Goal: Task Accomplishment & Management: Manage account settings

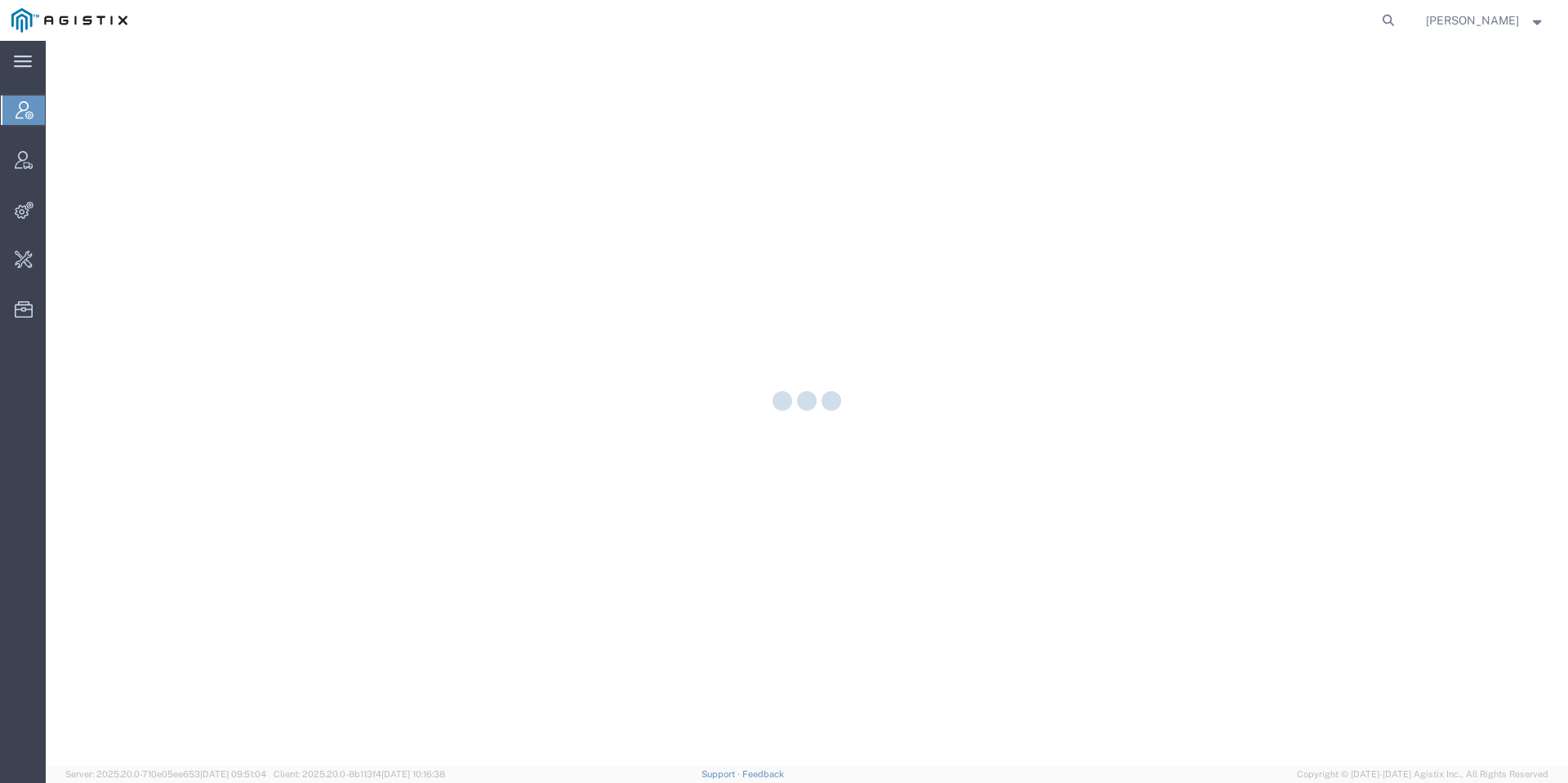
click at [1402, 32] on form at bounding box center [1389, 20] width 26 height 41
click at [1400, 11] on icon at bounding box center [1388, 20] width 23 height 23
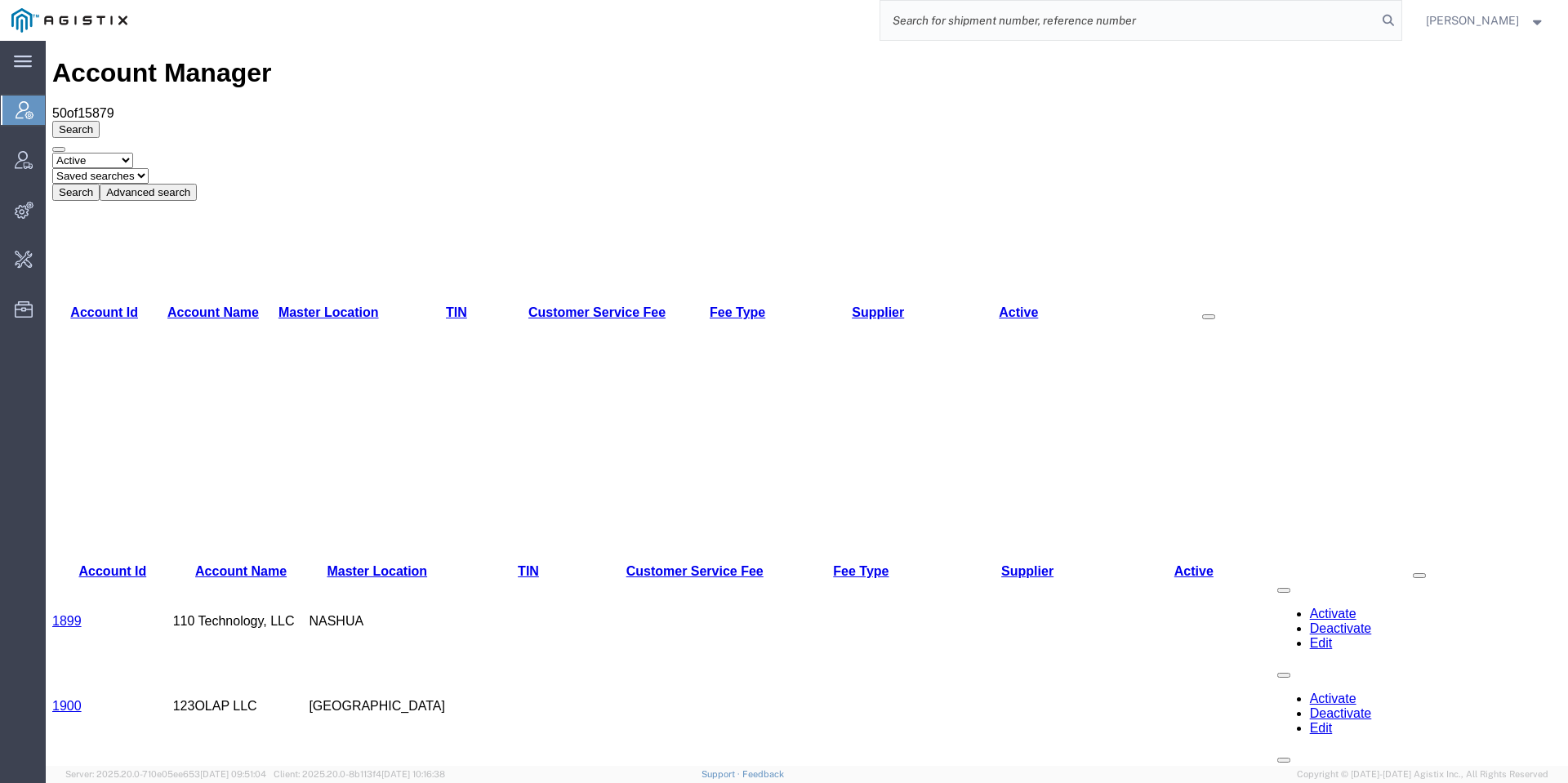
paste input "[EMAIL_ADDRESS][DOMAIN_NAME]"
type input "[EMAIL_ADDRESS][DOMAIN_NAME]"
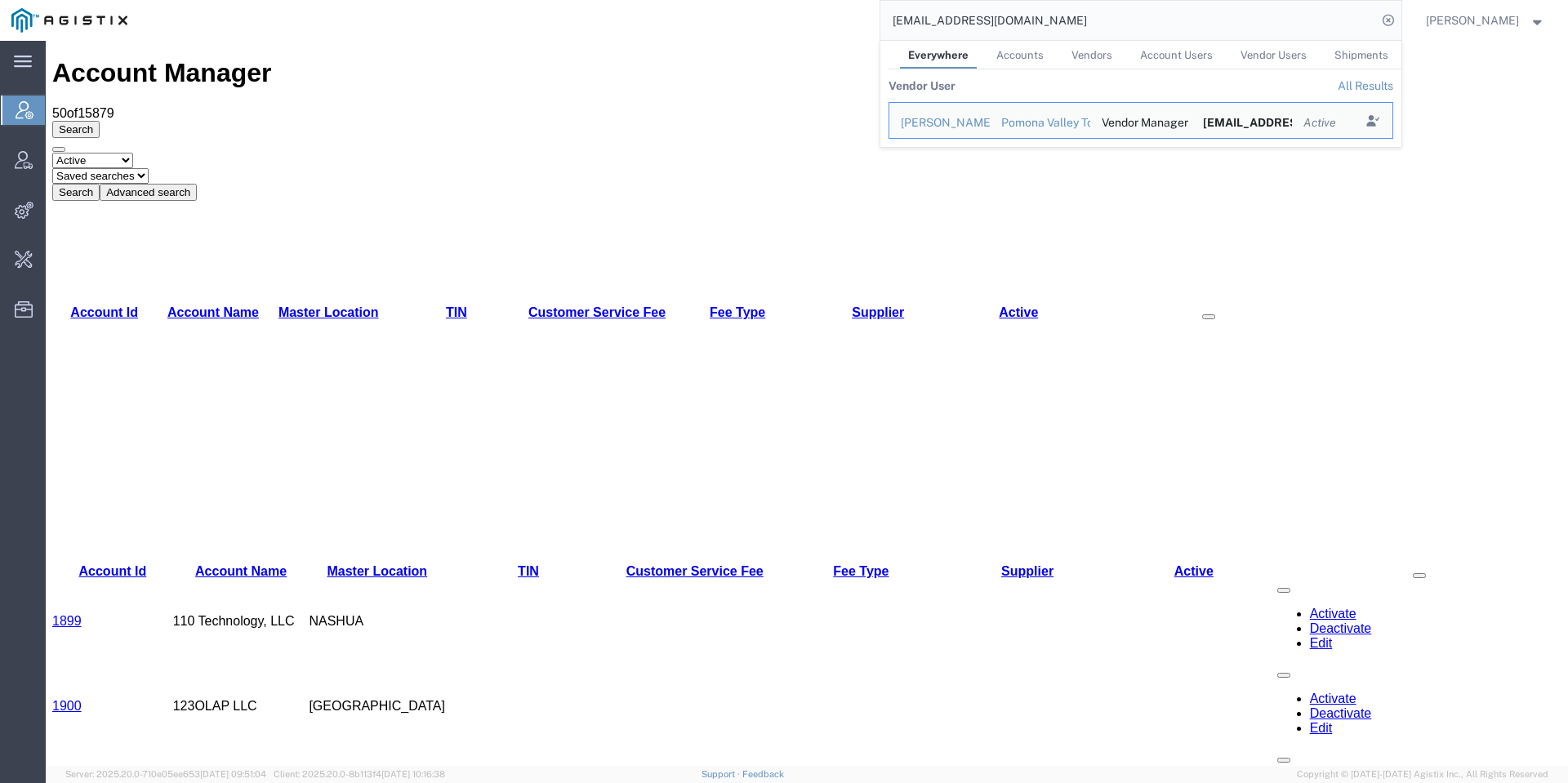
click at [951, 124] on div "[PERSON_NAME]" at bounding box center [939, 123] width 78 height 17
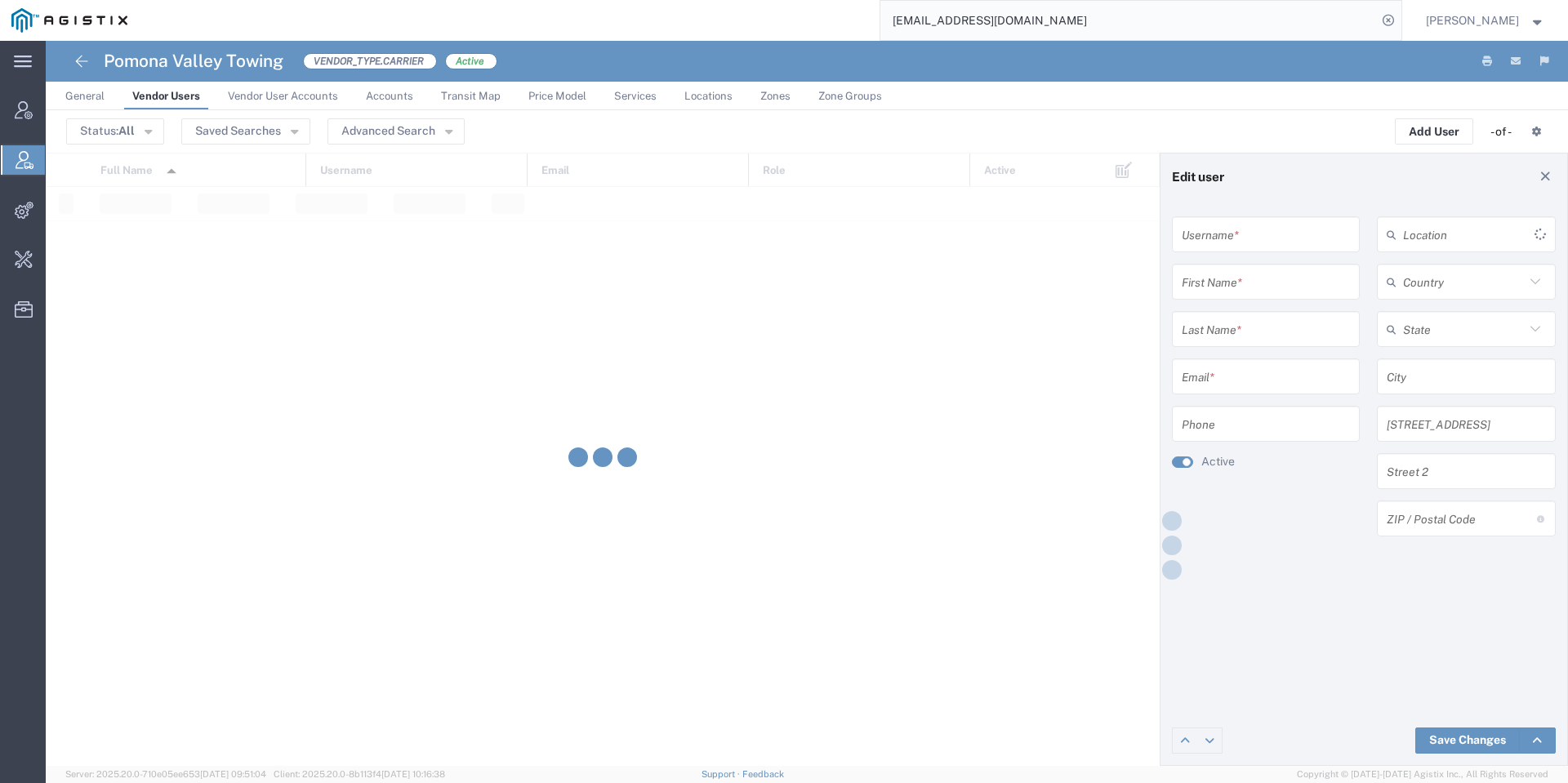
type input "[EMAIL_ADDRESS][DOMAIN_NAME]"
type input "[PERSON_NAME]"
type input "[EMAIL_ADDRESS][DOMAIN_NAME]"
type input "[GEOGRAPHIC_DATA]"
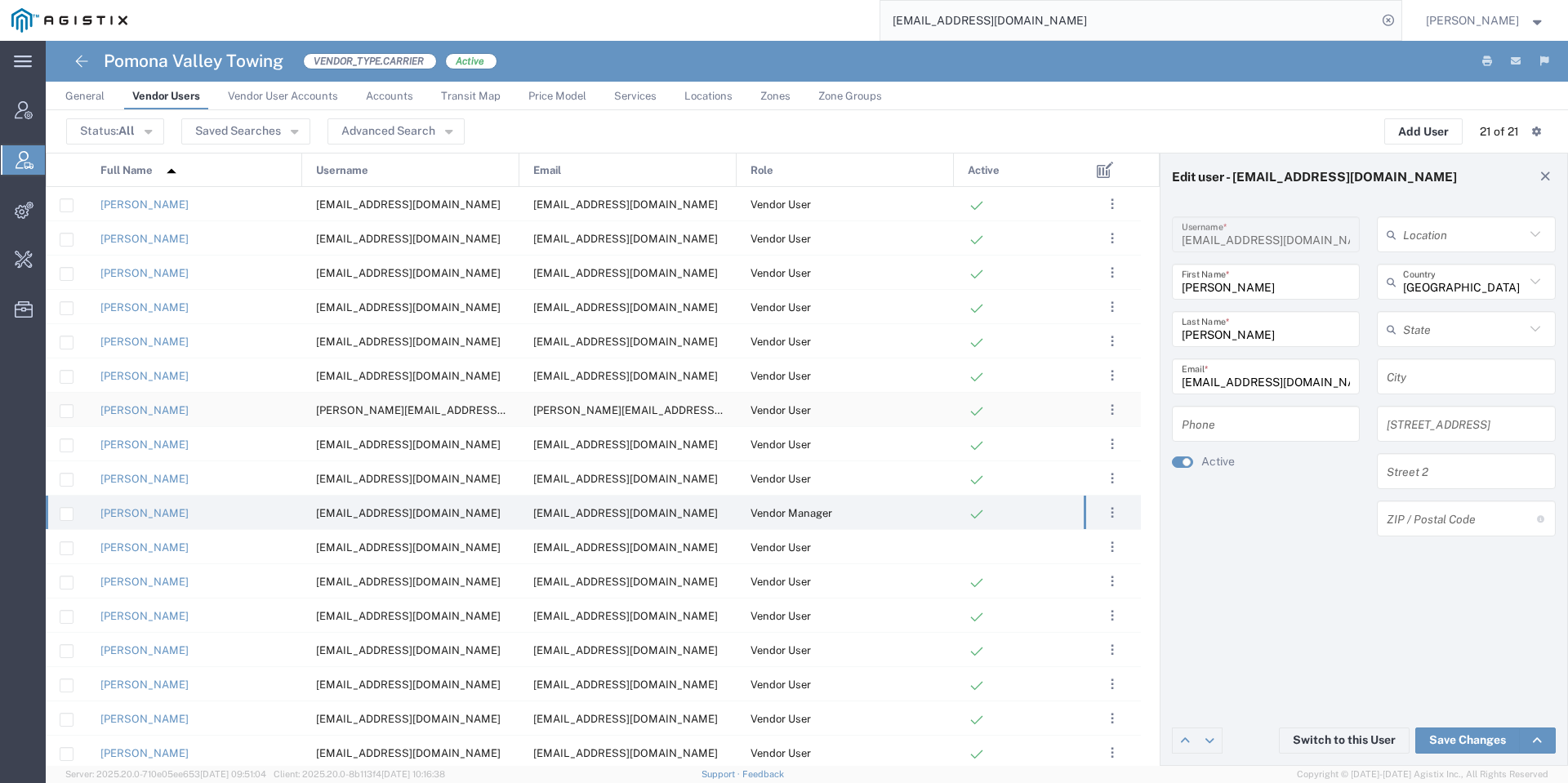
scroll to position [141, 0]
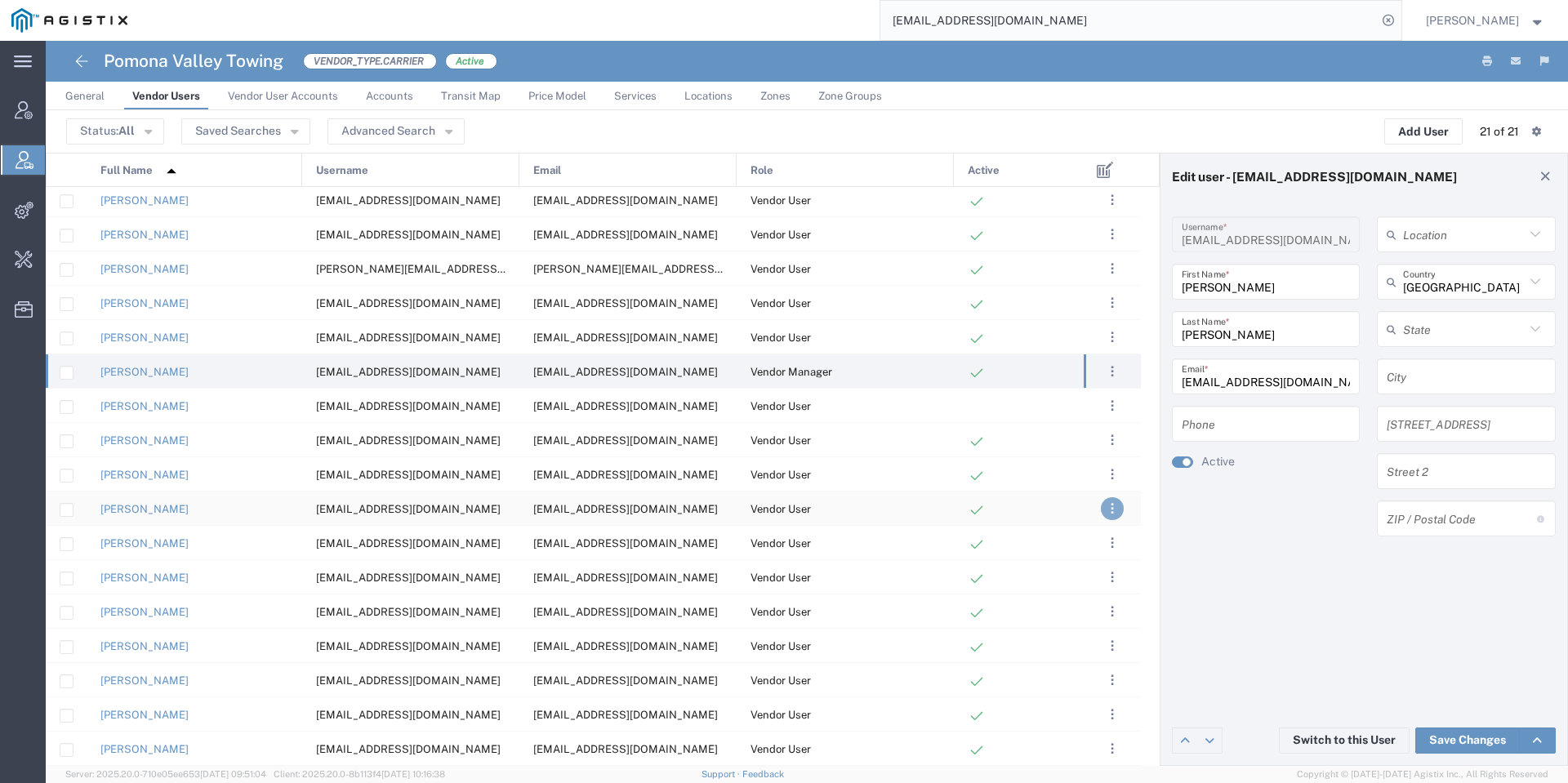
click at [1111, 502] on span ". . ." at bounding box center [1112, 509] width 3 height 19
click at [1065, 632] on link "Clone User" at bounding box center [1044, 635] width 72 height 13
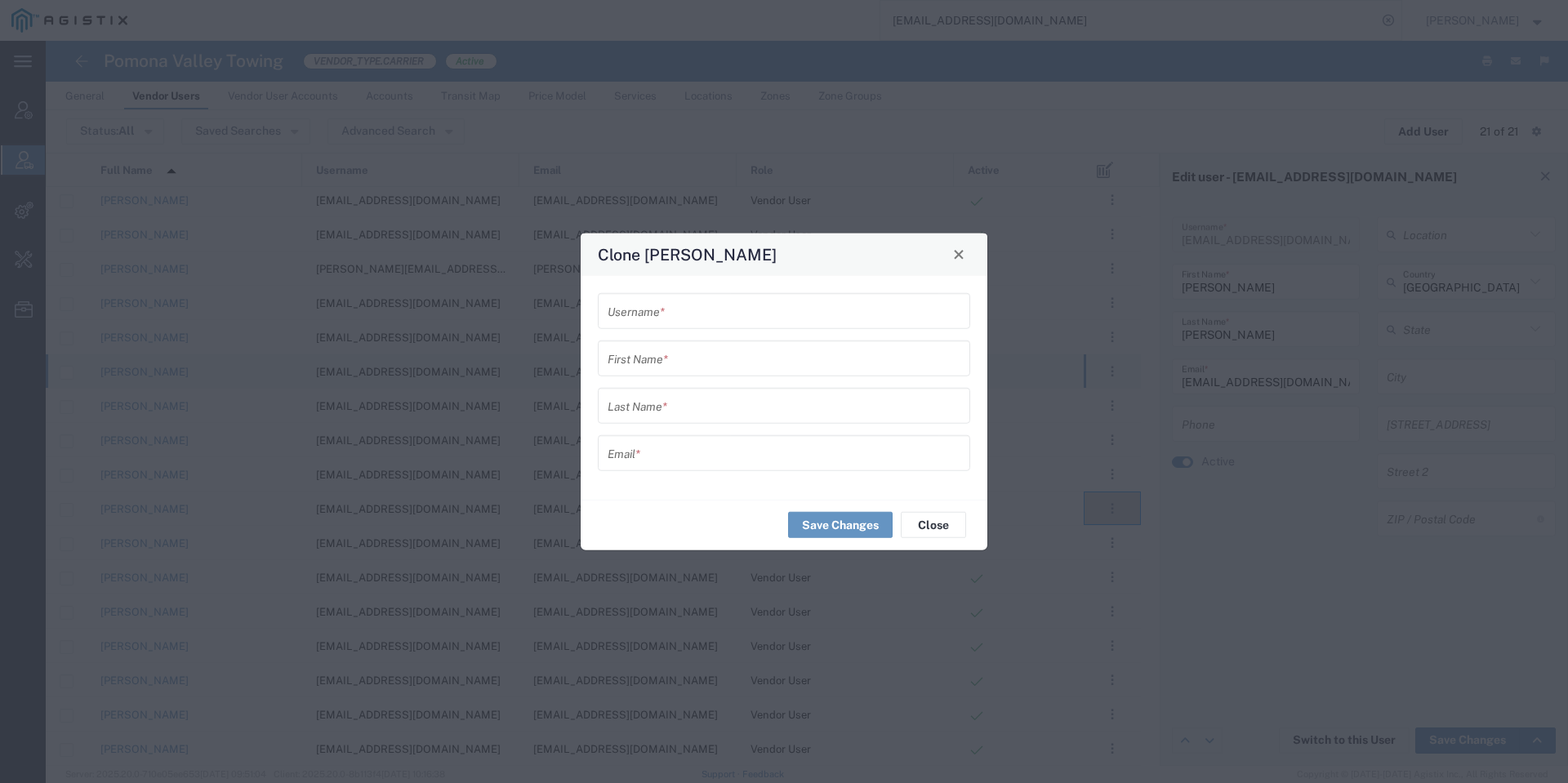
click at [634, 347] on input "text" at bounding box center [783, 358] width 353 height 29
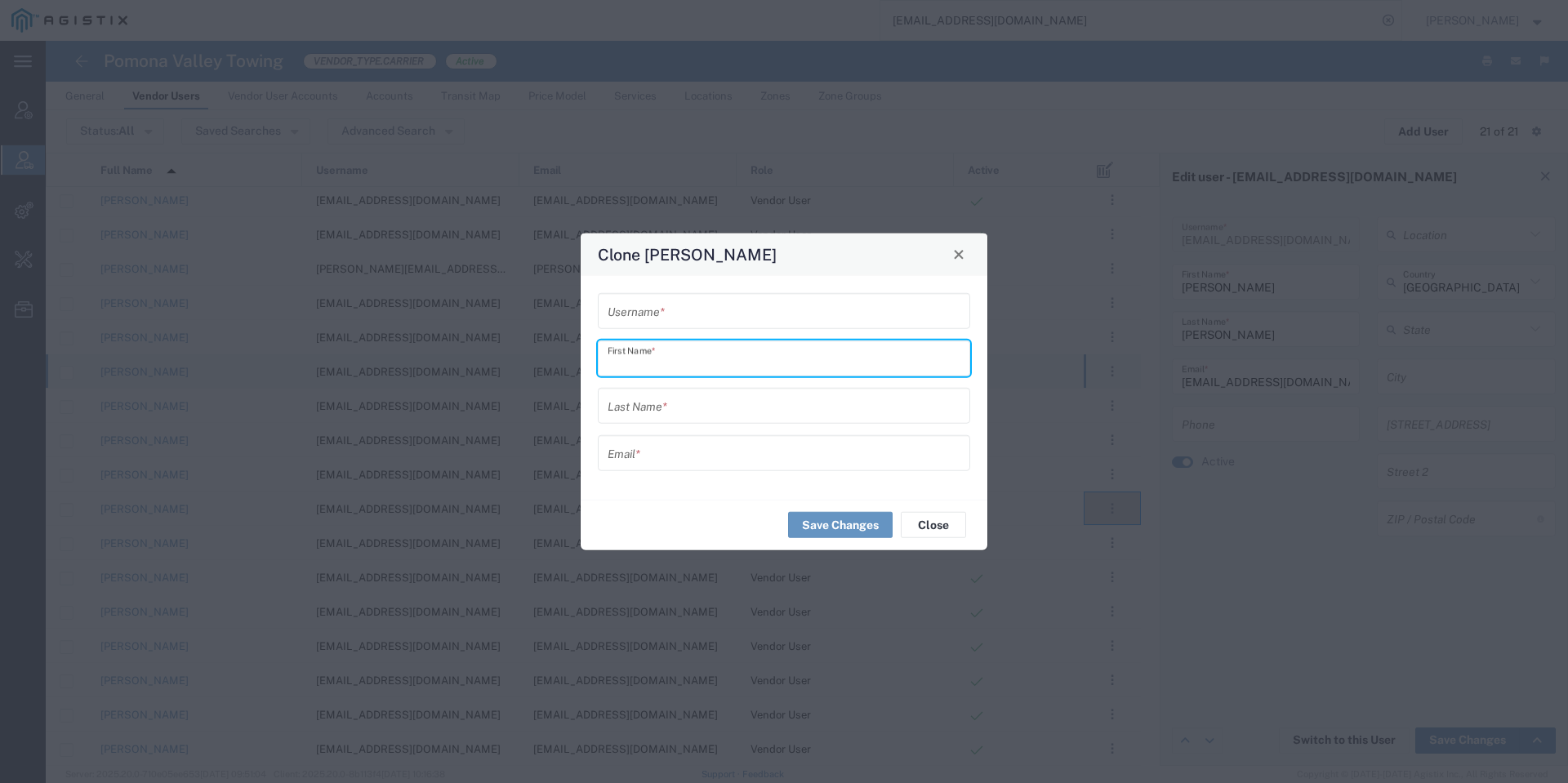
paste input "[PERSON_NAME]"
type input "[PERSON_NAME]"
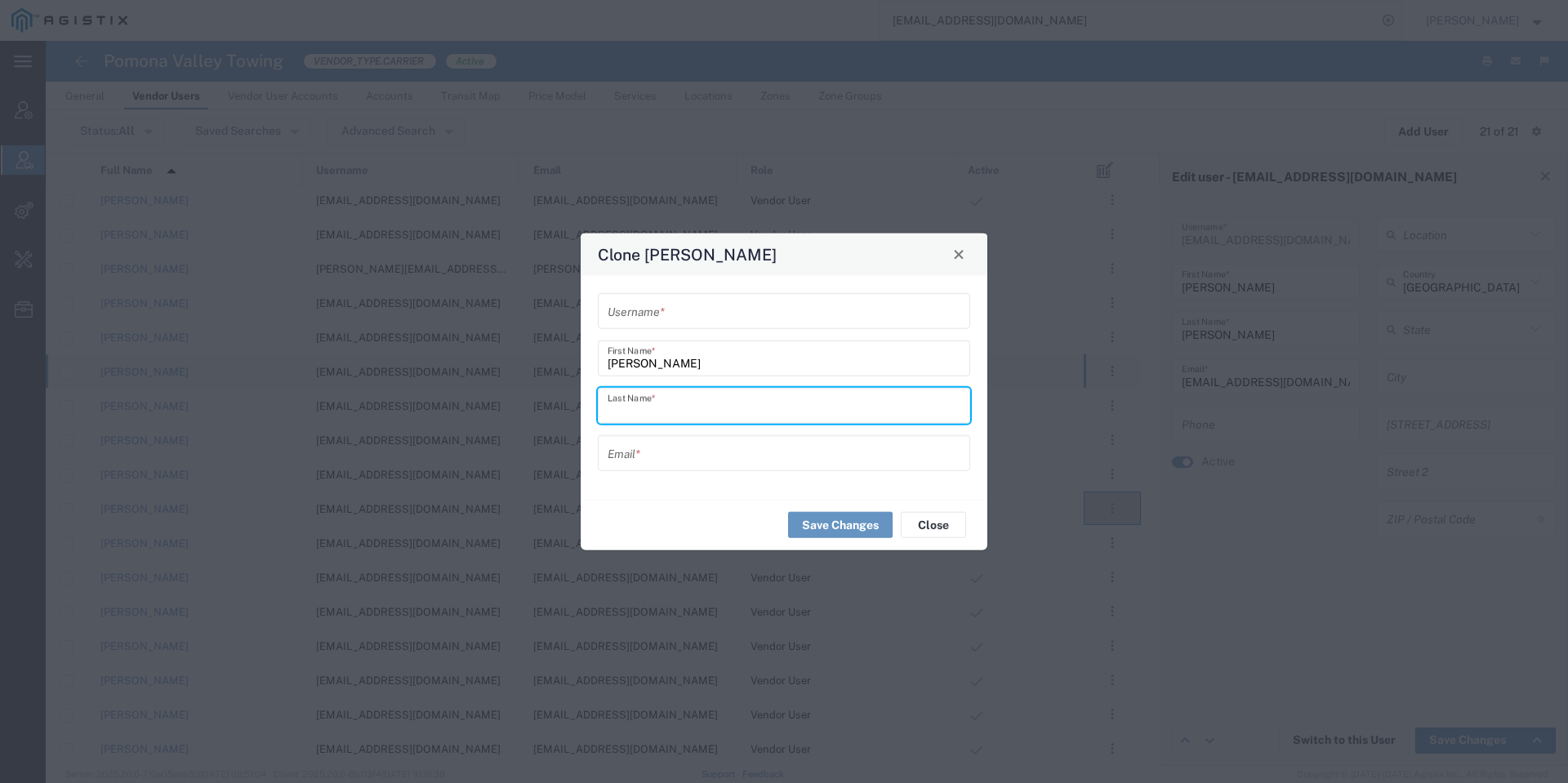
click at [635, 402] on input "text" at bounding box center [783, 405] width 353 height 29
paste input "[PERSON_NAME]"
type input "[PERSON_NAME]"
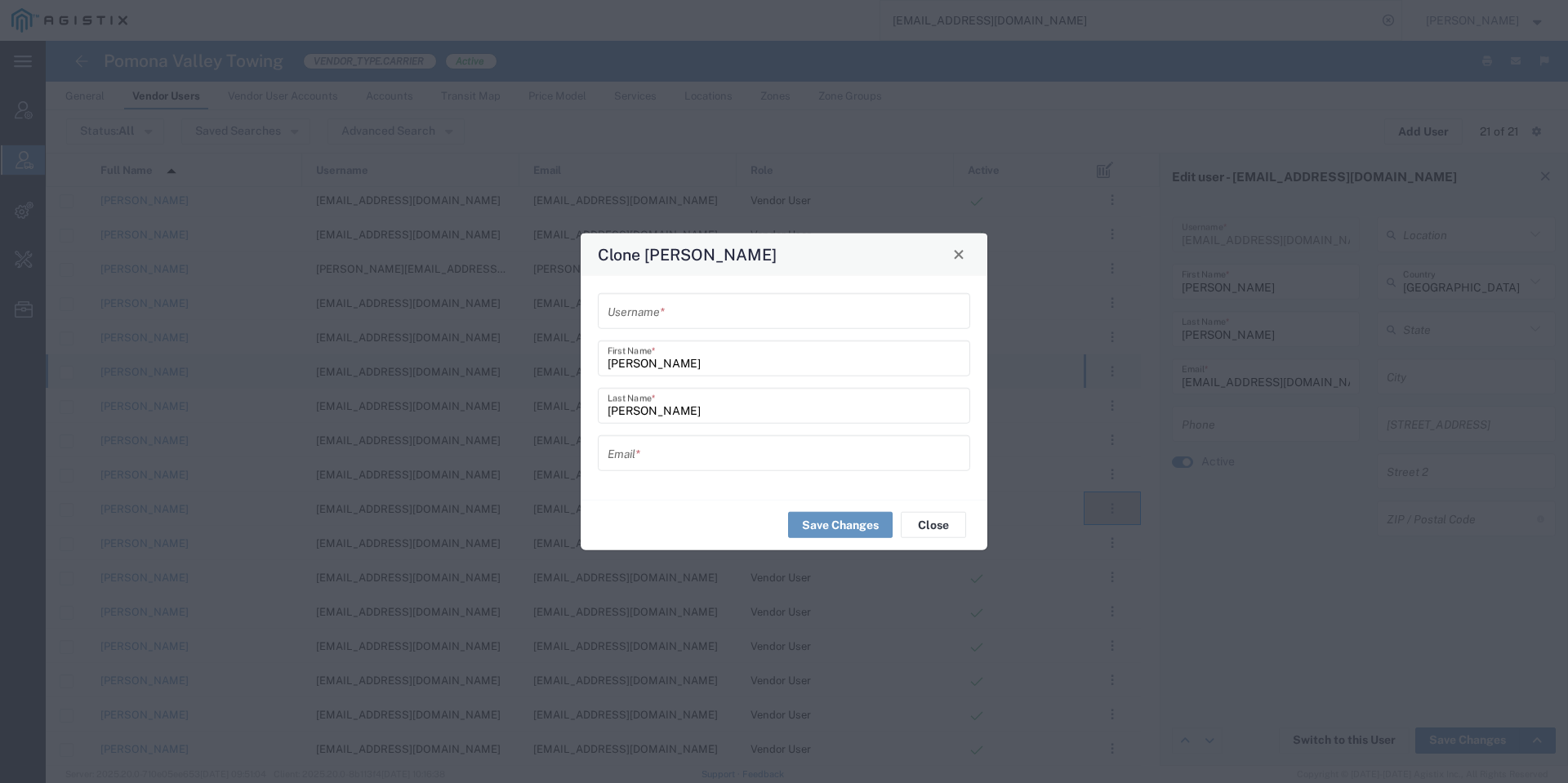
click at [640, 448] on input "text" at bounding box center [783, 452] width 353 height 29
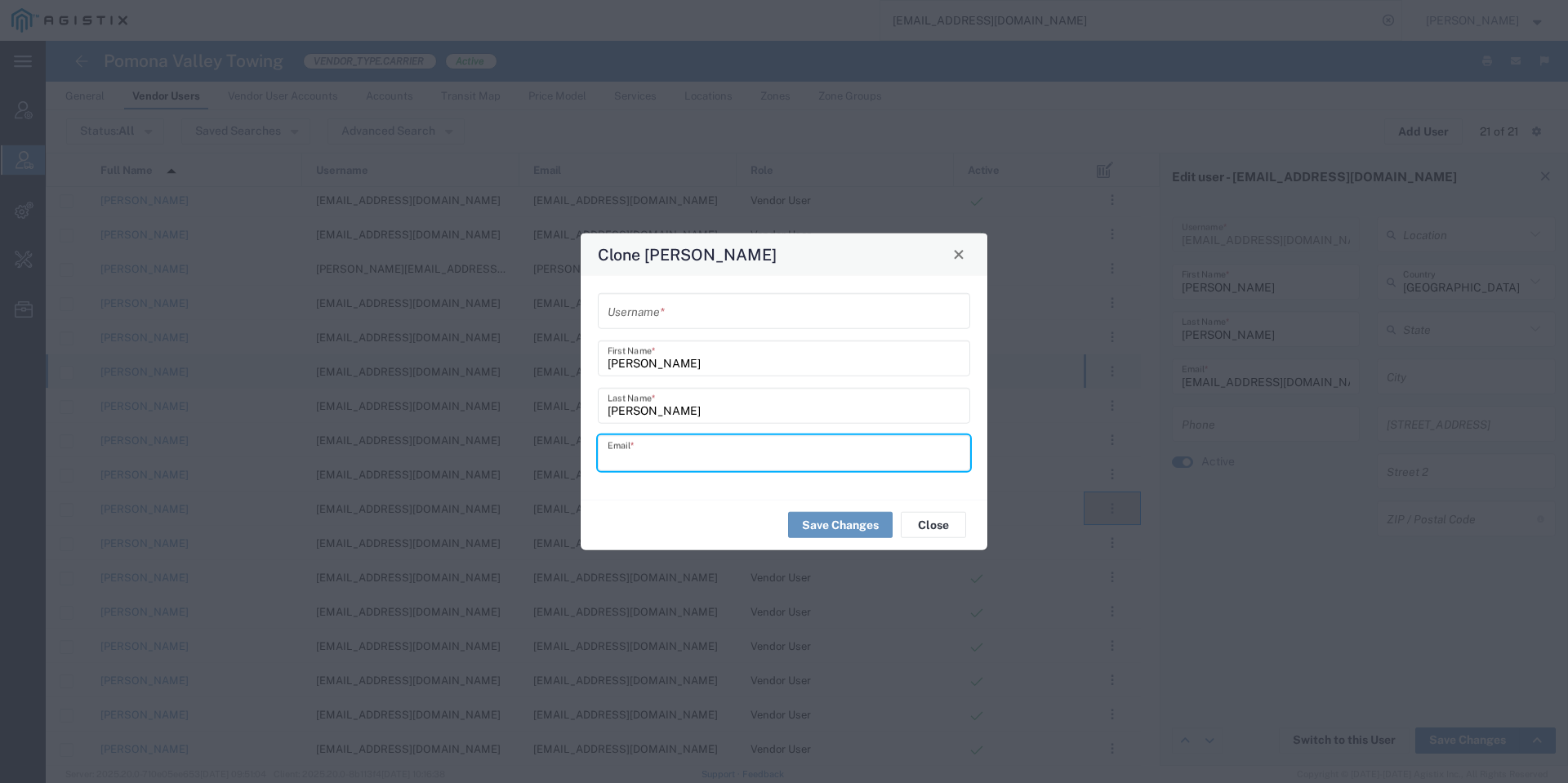
paste input "[PERSON_NAME][EMAIL_ADDRESS][DOMAIN_NAME]"
type input "[PERSON_NAME][EMAIL_ADDRESS][DOMAIN_NAME]"
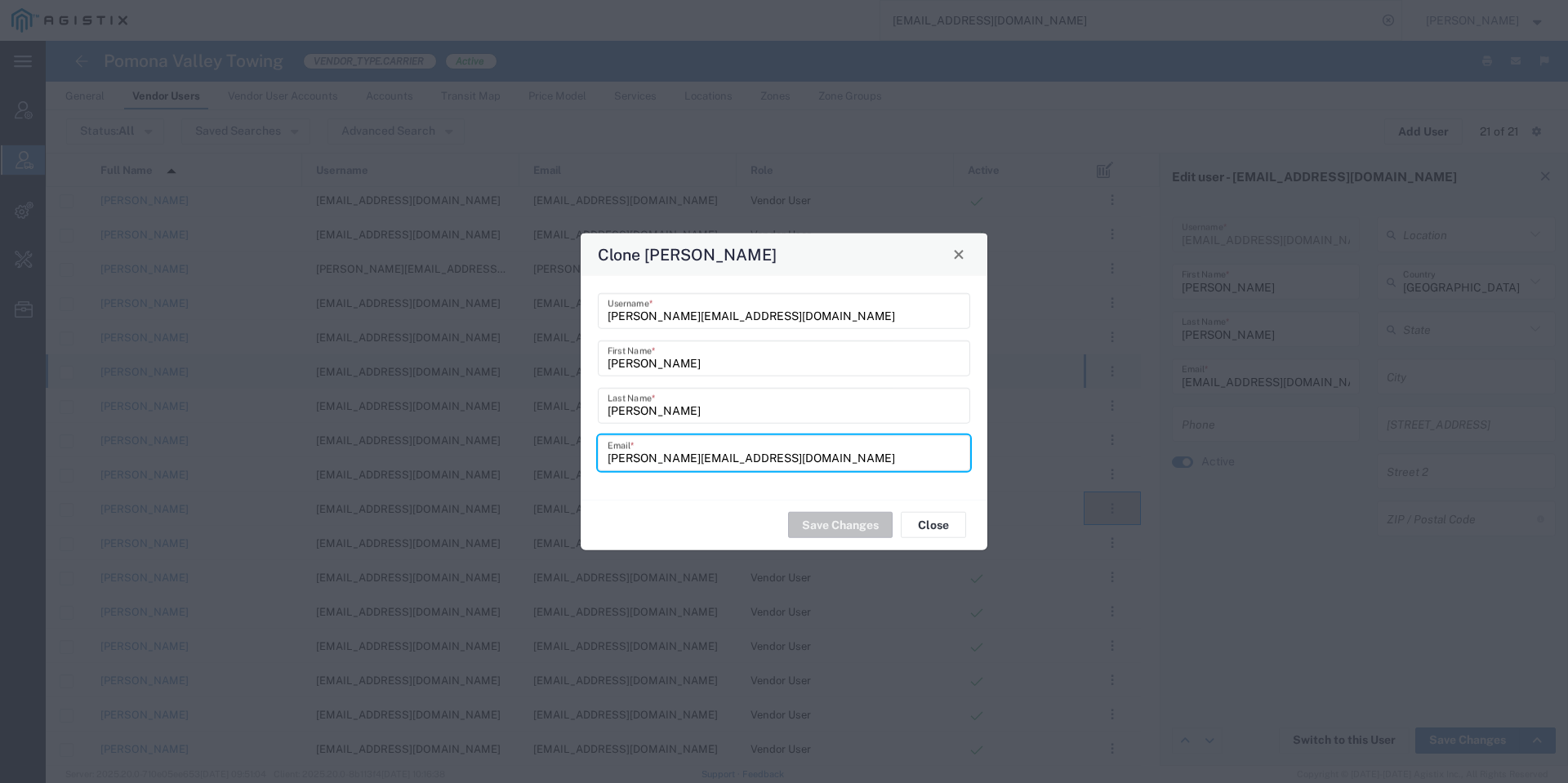
click at [608, 462] on input "[PERSON_NAME][EMAIL_ADDRESS][DOMAIN_NAME]" at bounding box center [783, 452] width 353 height 29
type input "[PERSON_NAME][EMAIL_ADDRESS][DOMAIN_NAME]"
click at [604, 317] on div "[PERSON_NAME][EMAIL_ADDRESS][DOMAIN_NAME] Username *" at bounding box center [783, 310] width 372 height 36
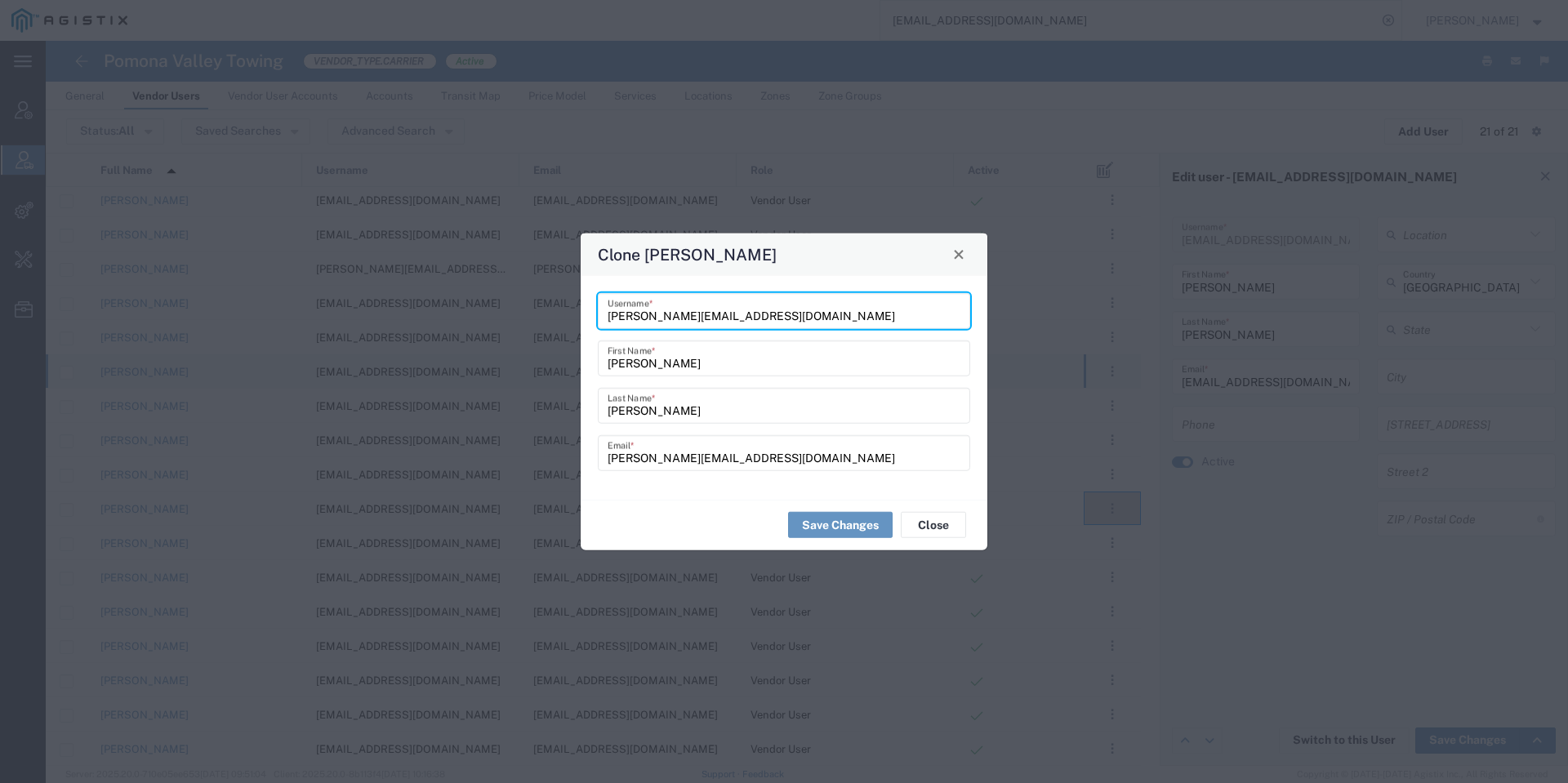
click at [609, 316] on input "[PERSON_NAME][EMAIL_ADDRESS][DOMAIN_NAME]" at bounding box center [783, 310] width 353 height 29
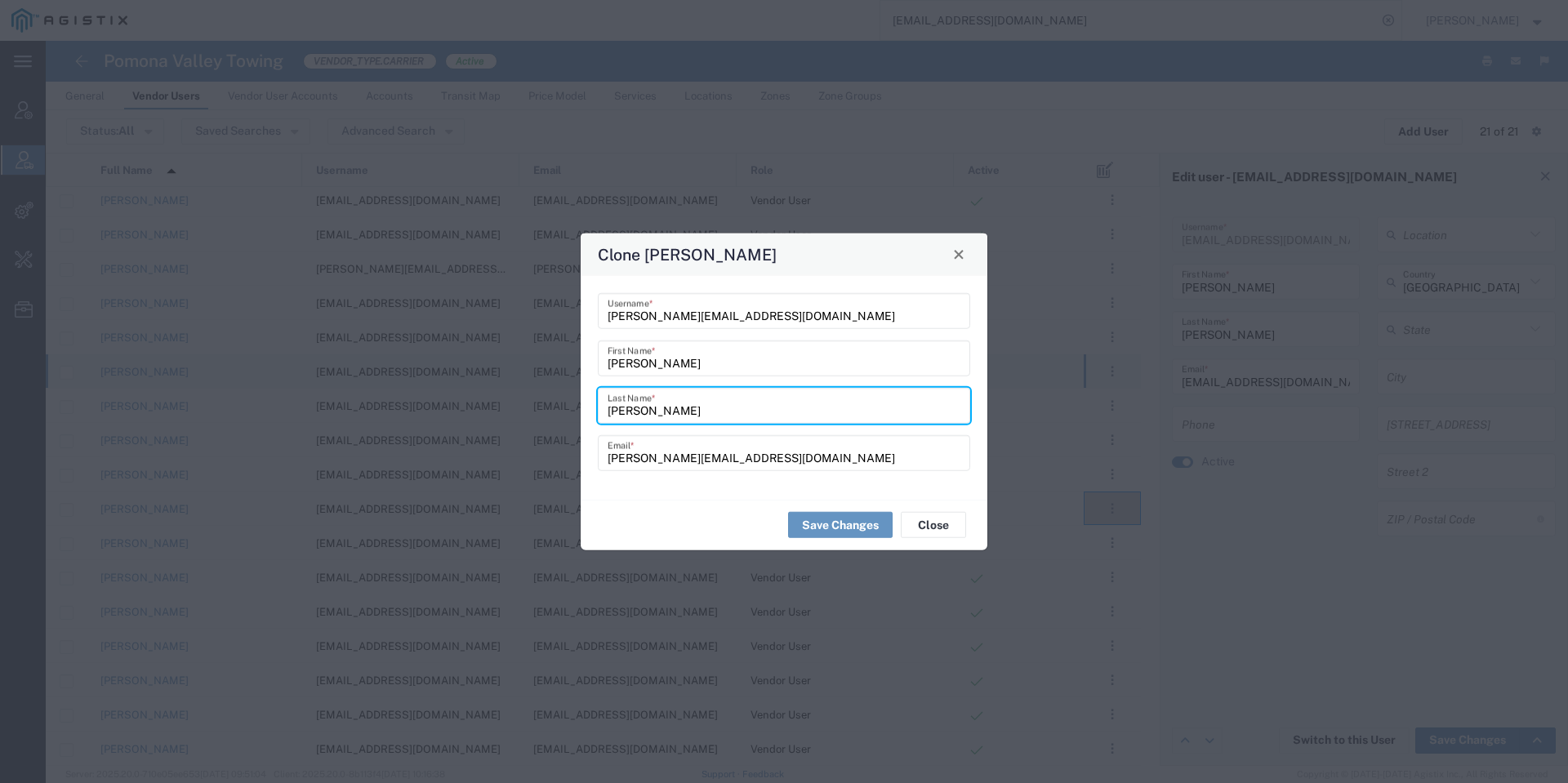
click at [632, 416] on input "[PERSON_NAME]" at bounding box center [783, 405] width 353 height 29
type input "[PERSON_NAME]"
click at [663, 367] on input "[PERSON_NAME]" at bounding box center [783, 358] width 353 height 29
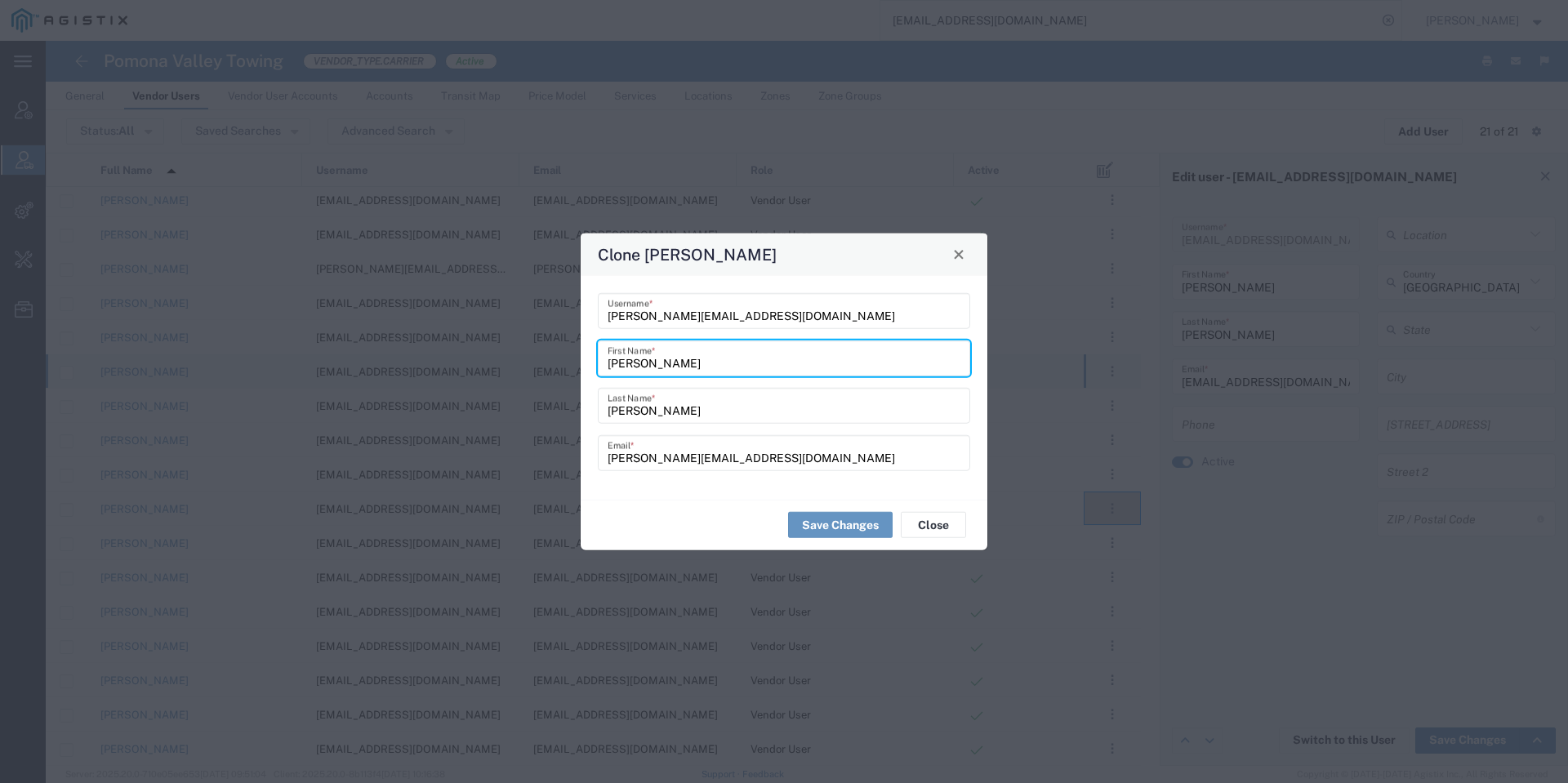
click at [663, 367] on input "[PERSON_NAME]" at bounding box center [783, 358] width 353 height 29
click at [609, 364] on input "[PERSON_NAME]" at bounding box center [783, 358] width 353 height 29
click at [667, 362] on input "[PERSON_NAME]" at bounding box center [783, 358] width 353 height 29
type input "[PERSON_NAME]"
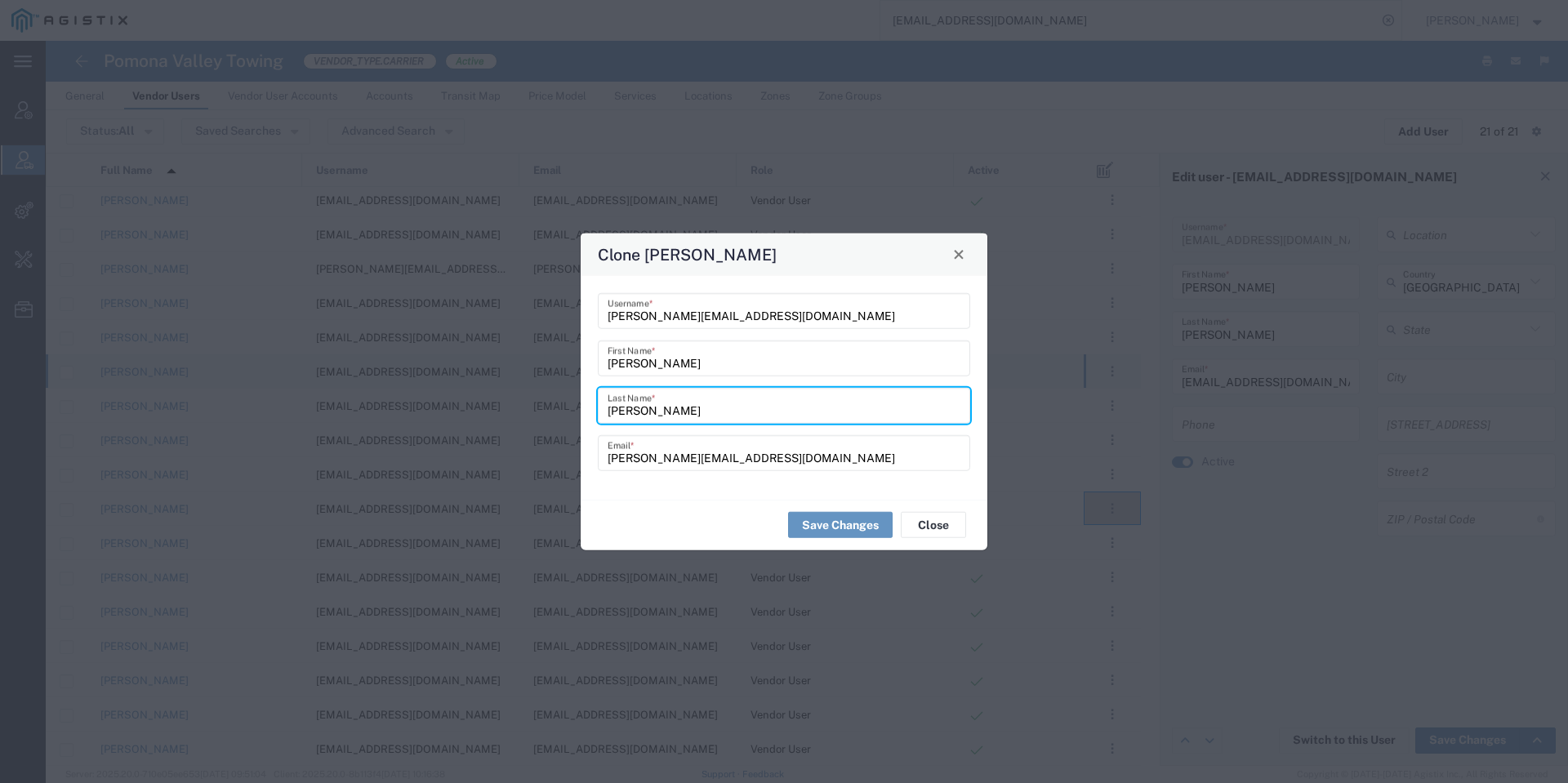
click at [679, 409] on input "[PERSON_NAME]" at bounding box center [783, 405] width 353 height 29
click at [609, 404] on input "[PERSON_NAME]" at bounding box center [783, 405] width 353 height 29
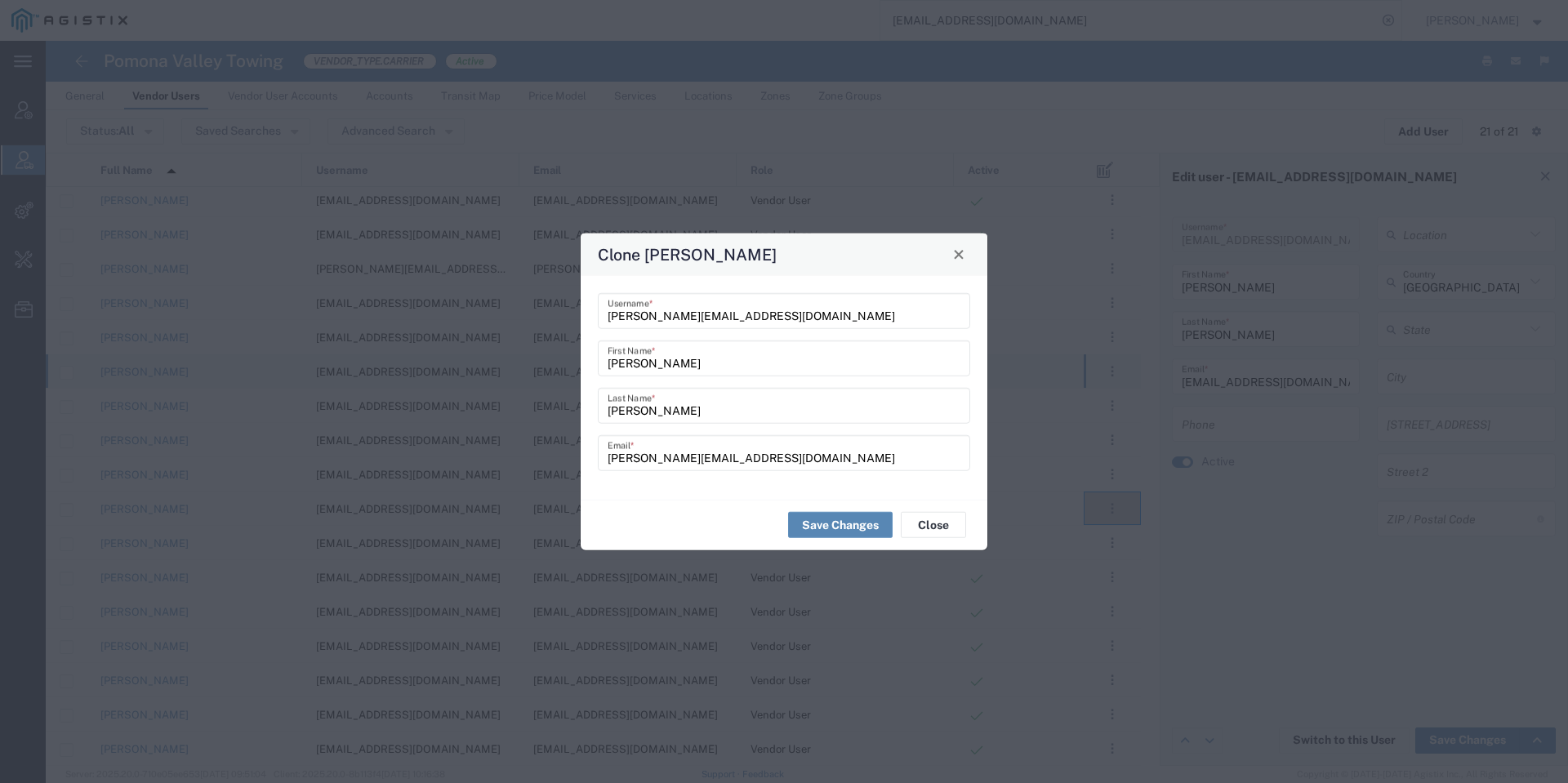
click at [812, 530] on button "Save Changes" at bounding box center [841, 525] width 105 height 26
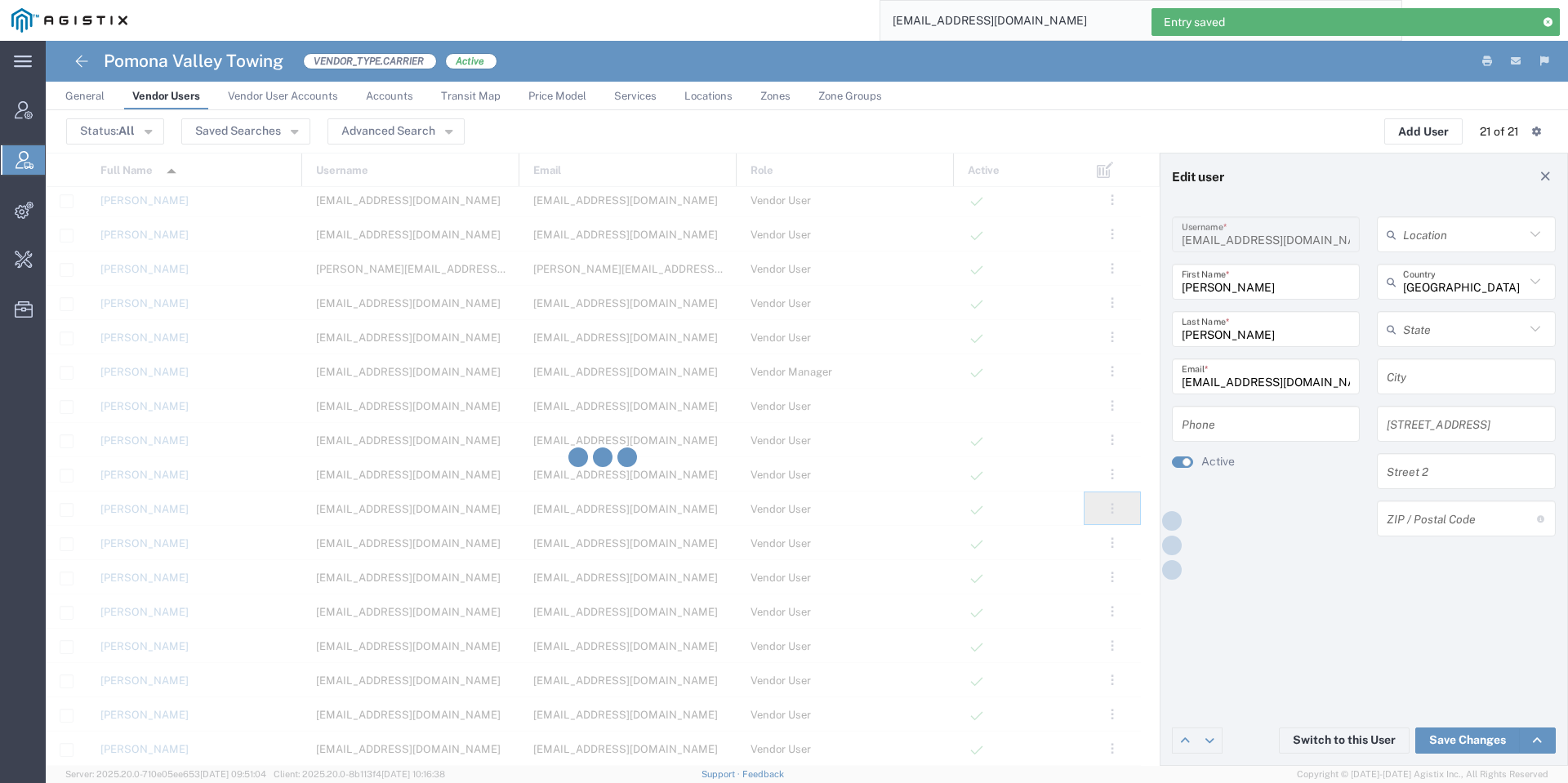
type input "[PERSON_NAME][EMAIL_ADDRESS][DOMAIN_NAME]"
type input "[PERSON_NAME]"
type input "[PERSON_NAME][EMAIL_ADDRESS][DOMAIN_NAME]"
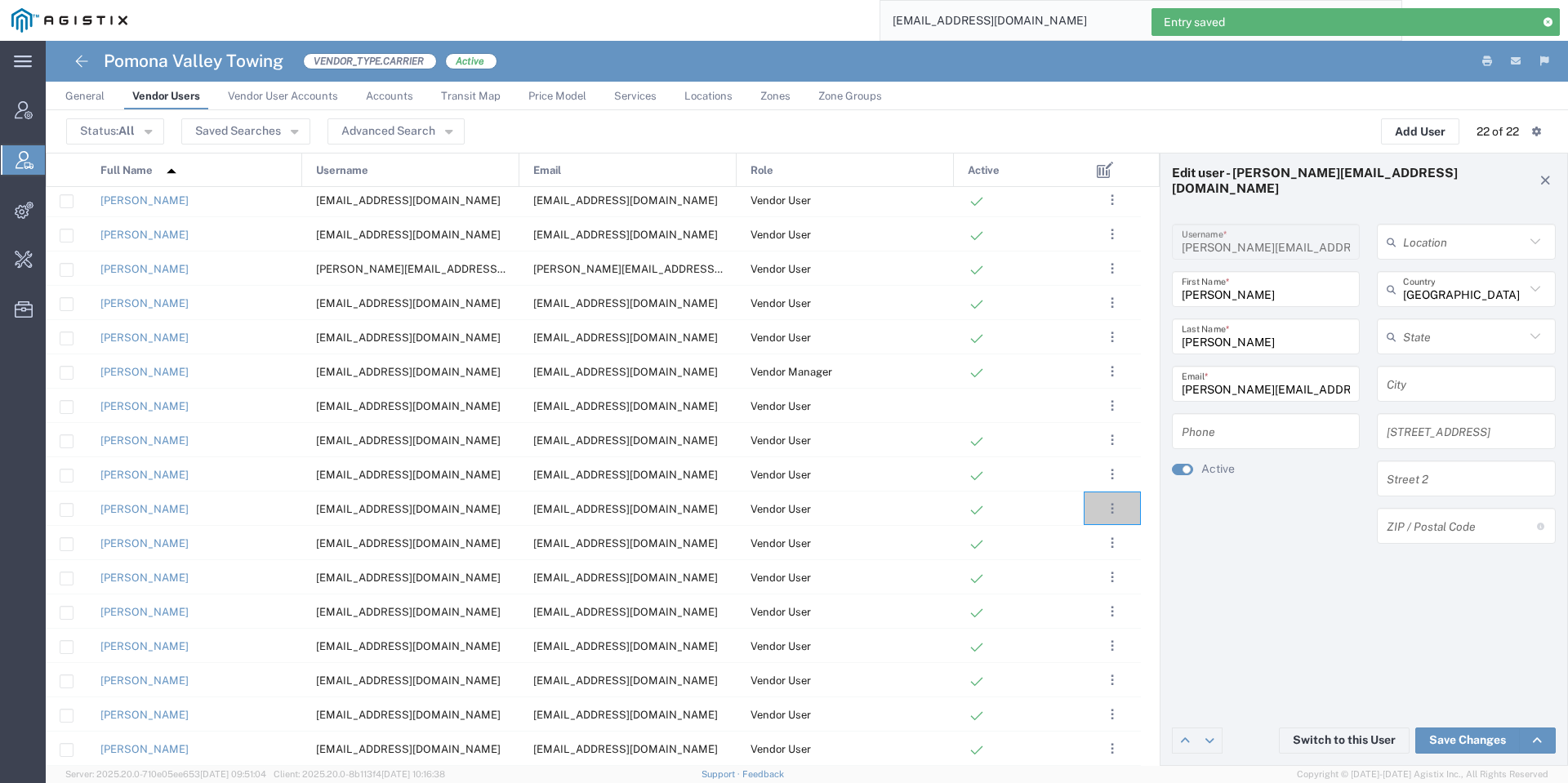
click at [1253, 413] on div "Phone" at bounding box center [1266, 430] width 188 height 36
paste input "[PHONE_NUMBER]"
type input "[PHONE_NUMBER]"
click at [1437, 733] on link "Save Changes" at bounding box center [1467, 740] width 105 height 26
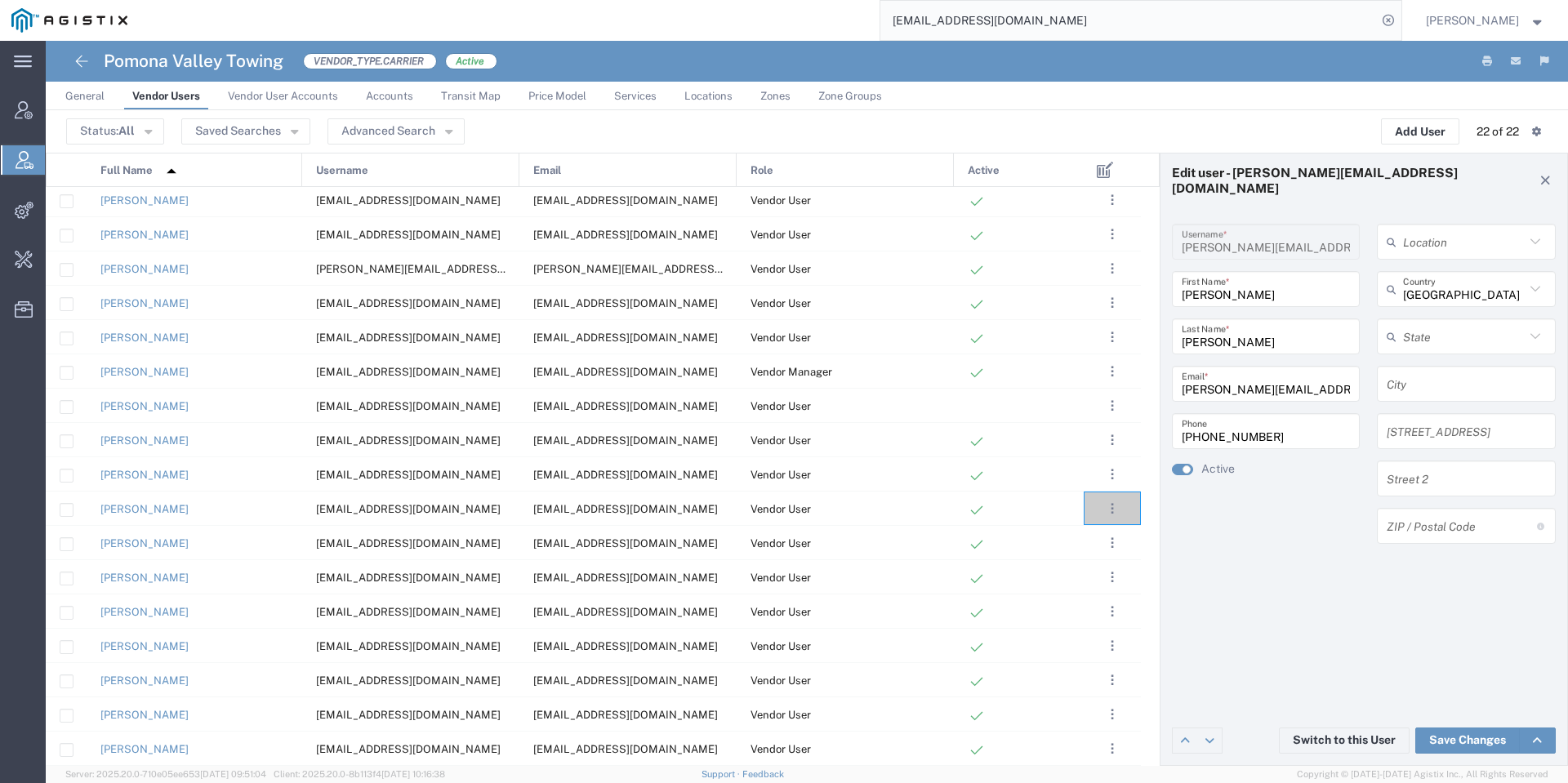
click at [1314, 29] on input "[EMAIL_ADDRESS][DOMAIN_NAME]" at bounding box center [1128, 20] width 497 height 39
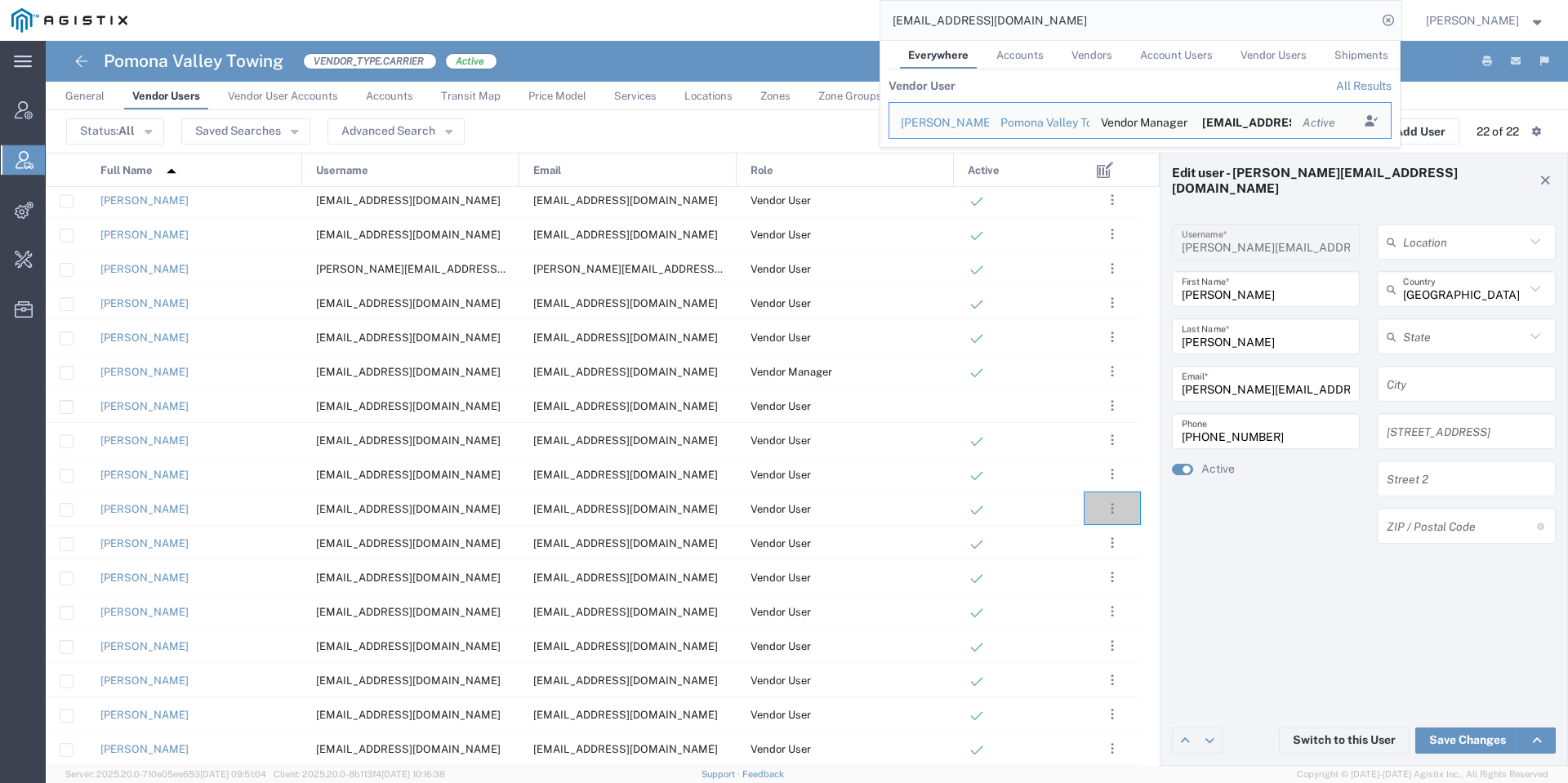
click at [1314, 29] on input "[EMAIL_ADDRESS][DOMAIN_NAME]" at bounding box center [1128, 20] width 497 height 39
paste input "56982650"
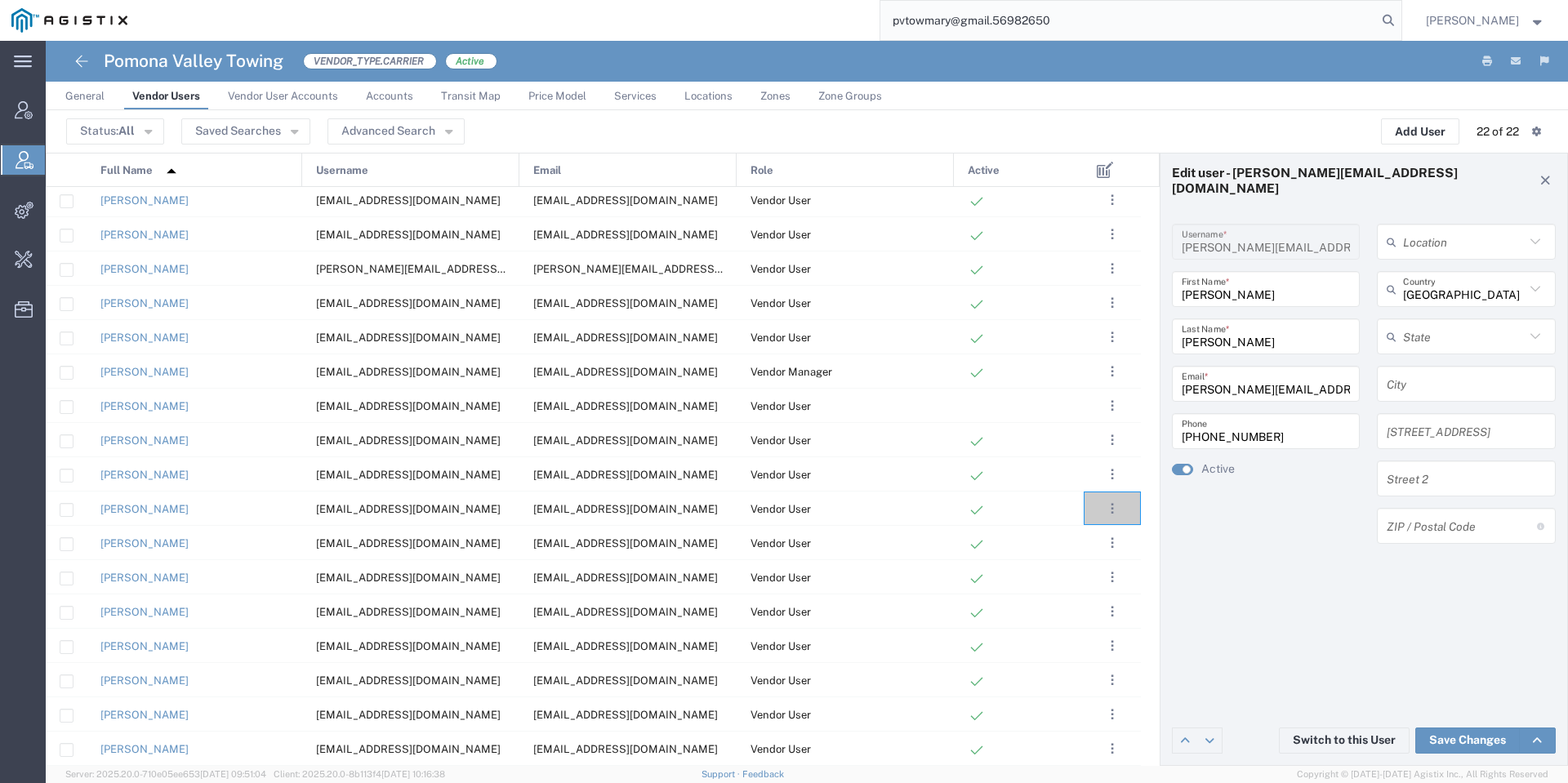
click at [1314, 29] on input "pvtowmary@gmail.56982650" at bounding box center [1128, 20] width 497 height 39
paste input "search"
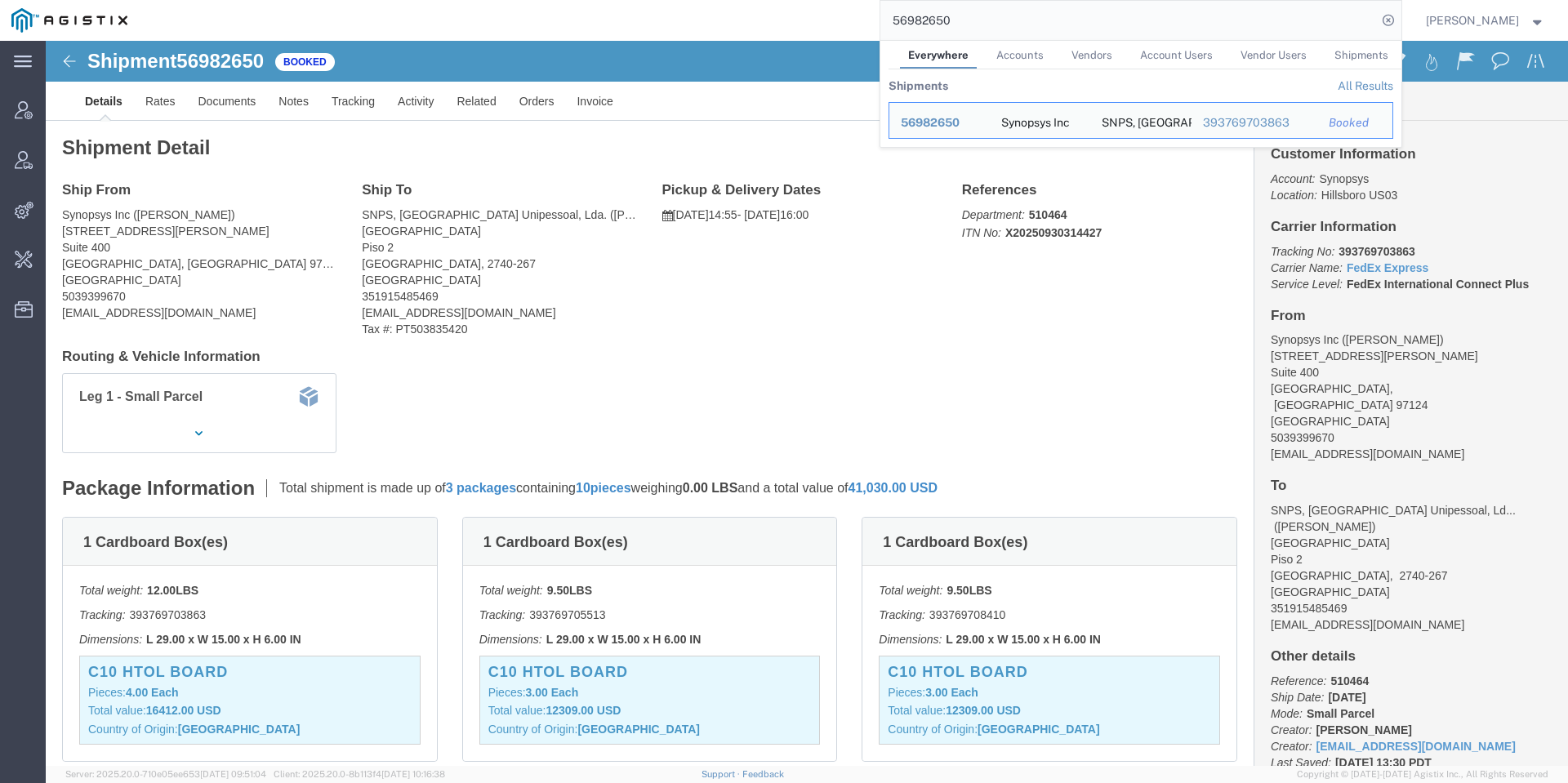
click at [1117, 44] on link "Vendors" at bounding box center [1092, 55] width 57 height 29
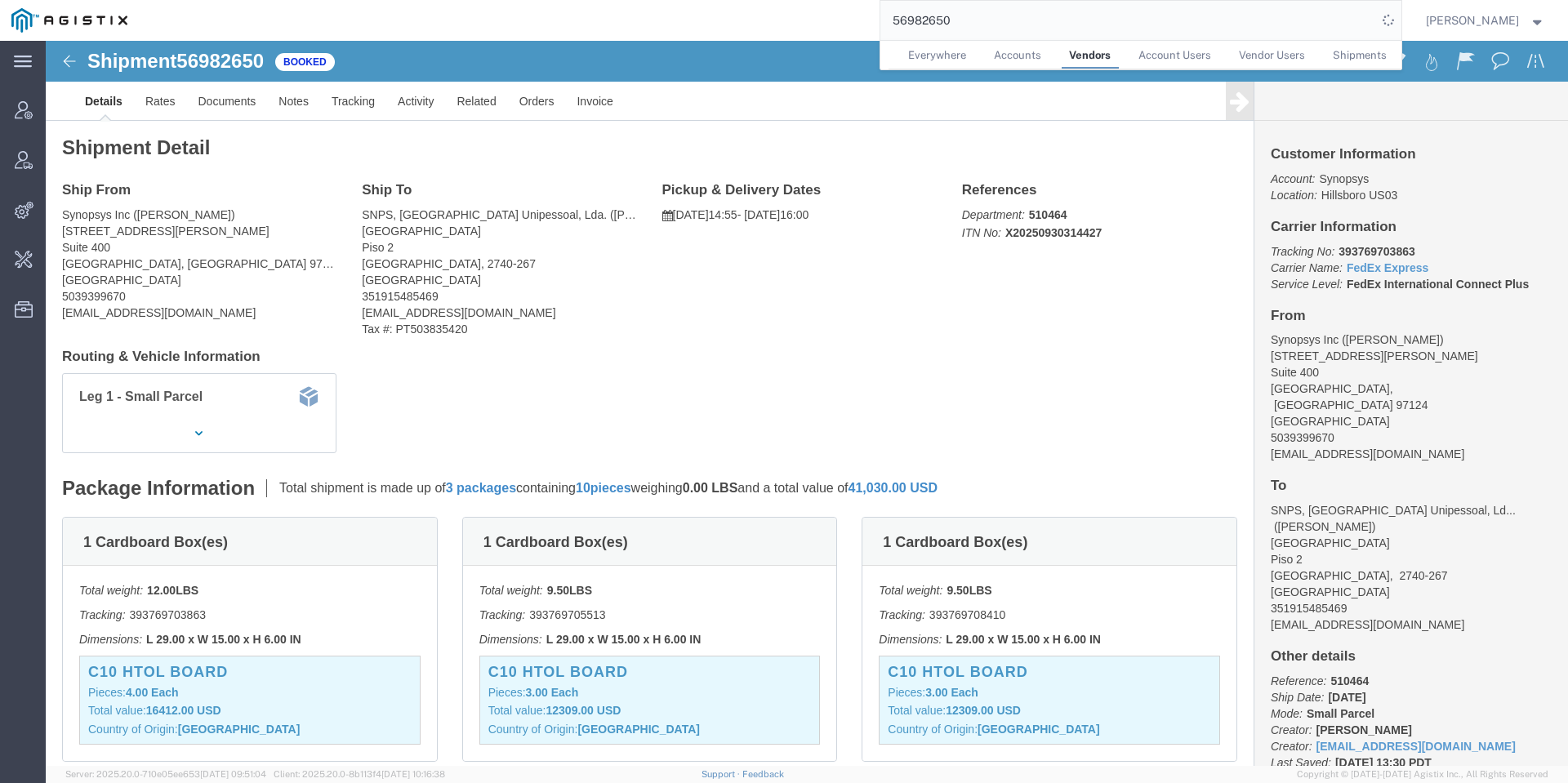
click at [1124, 7] on input "56982650" at bounding box center [1128, 20] width 497 height 39
click at [958, 66] on link "Everywhere" at bounding box center [936, 55] width 74 height 29
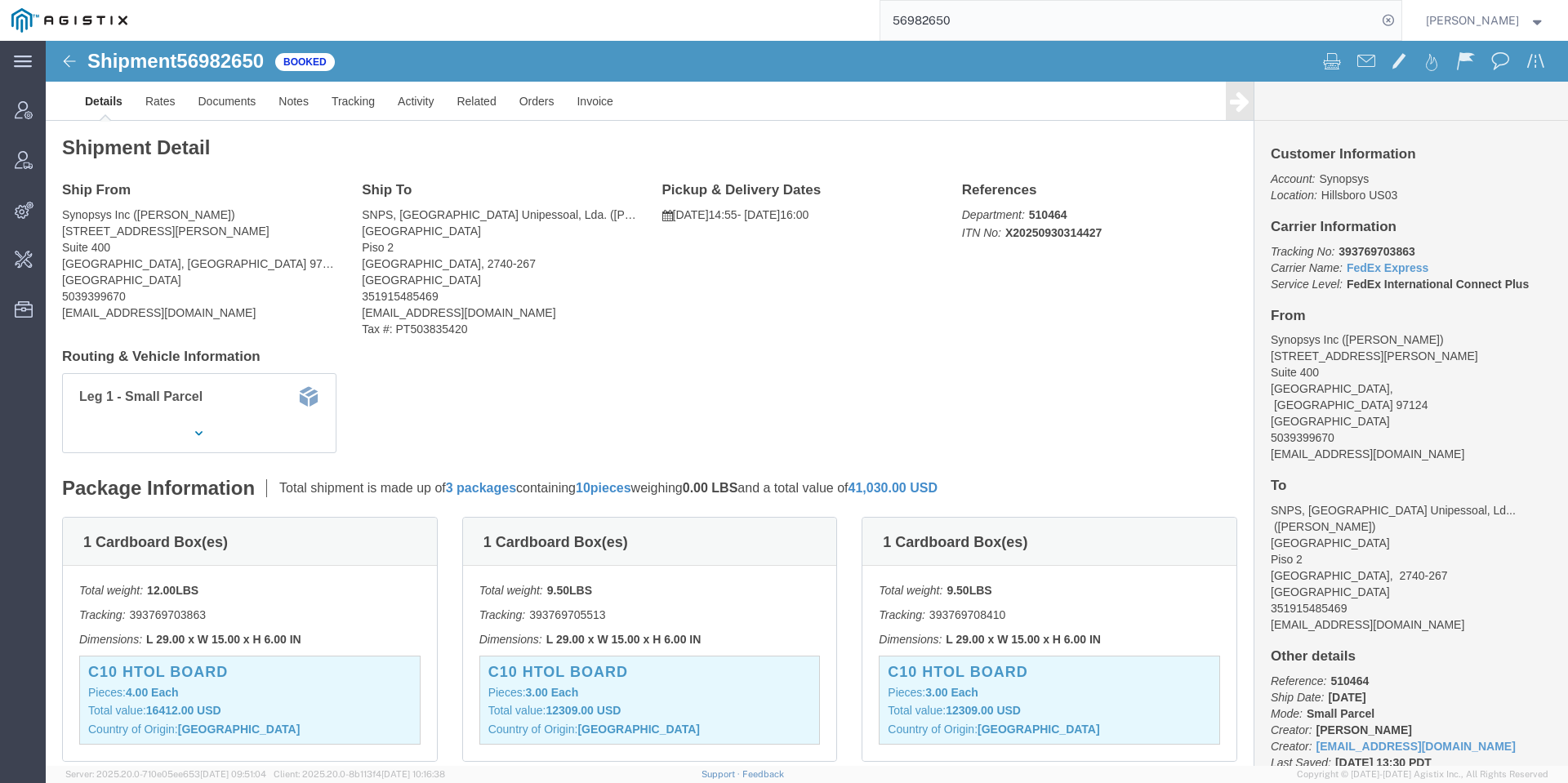
click at [1004, 10] on input "56982650" at bounding box center [1128, 20] width 497 height 39
paste input "26549"
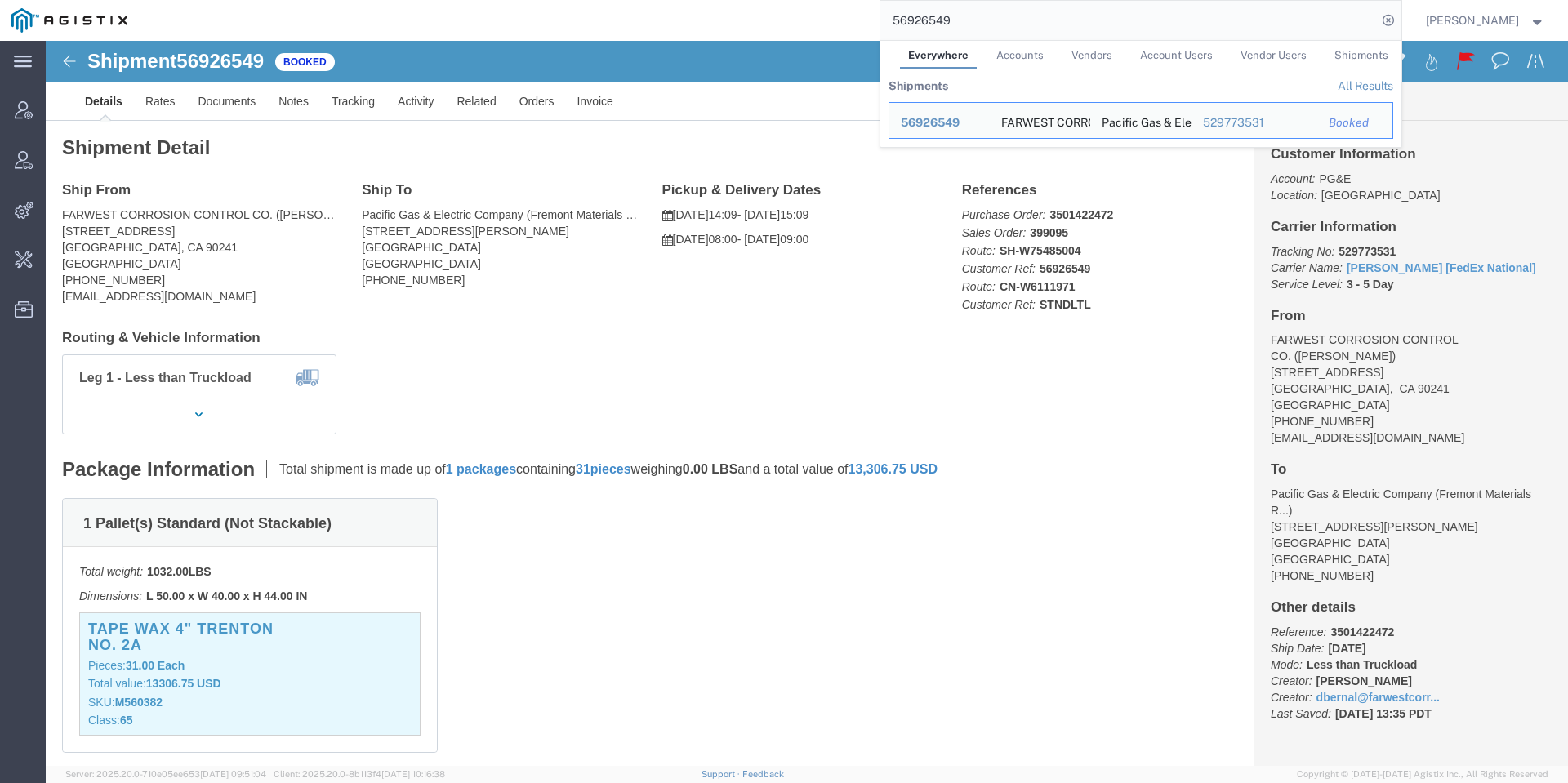
click at [991, 24] on input "56926549" at bounding box center [1128, 20] width 497 height 39
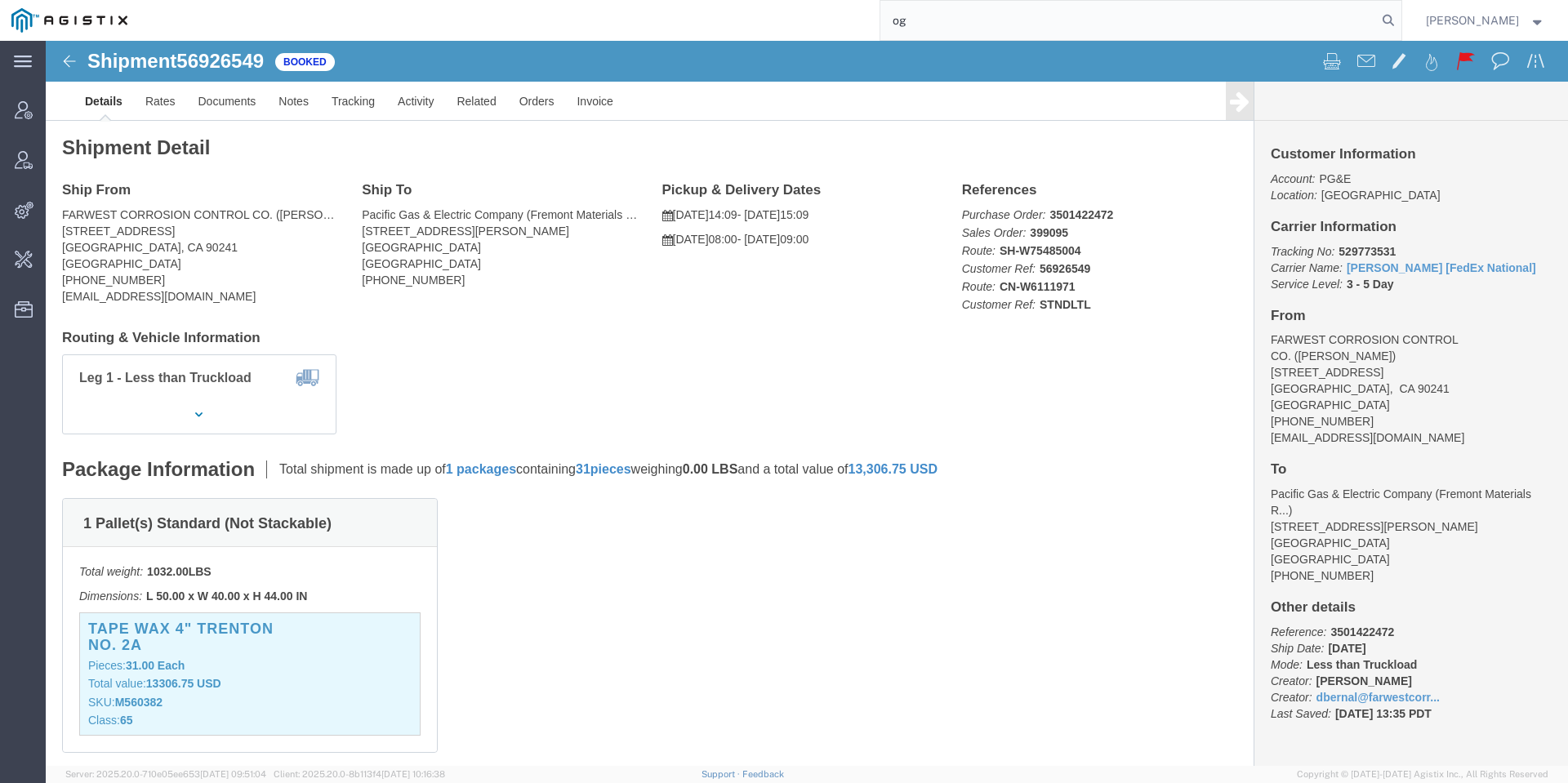
type input "o"
type input "pg&e"
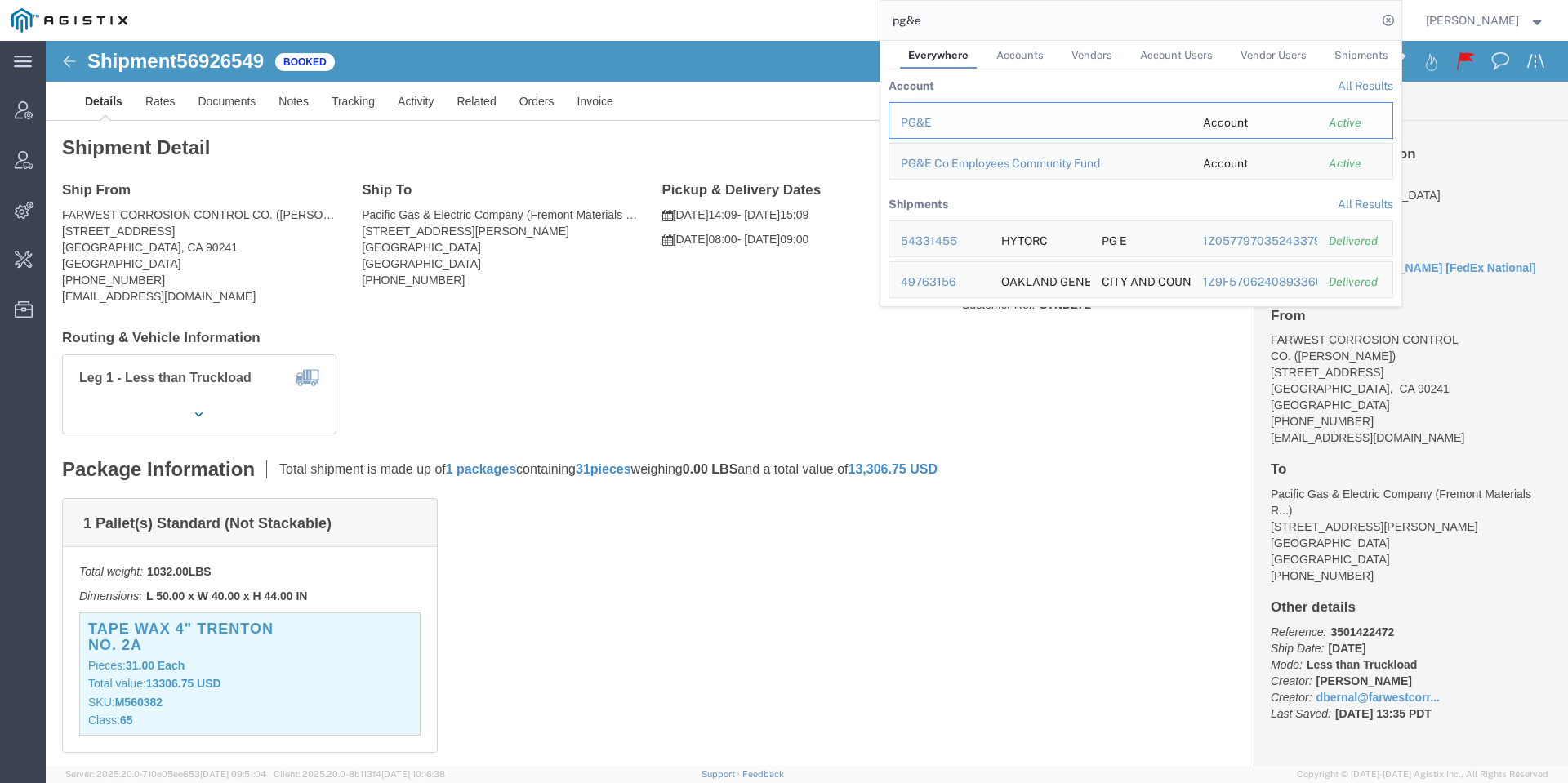
click at [949, 118] on div "PG&E" at bounding box center [1040, 123] width 280 height 17
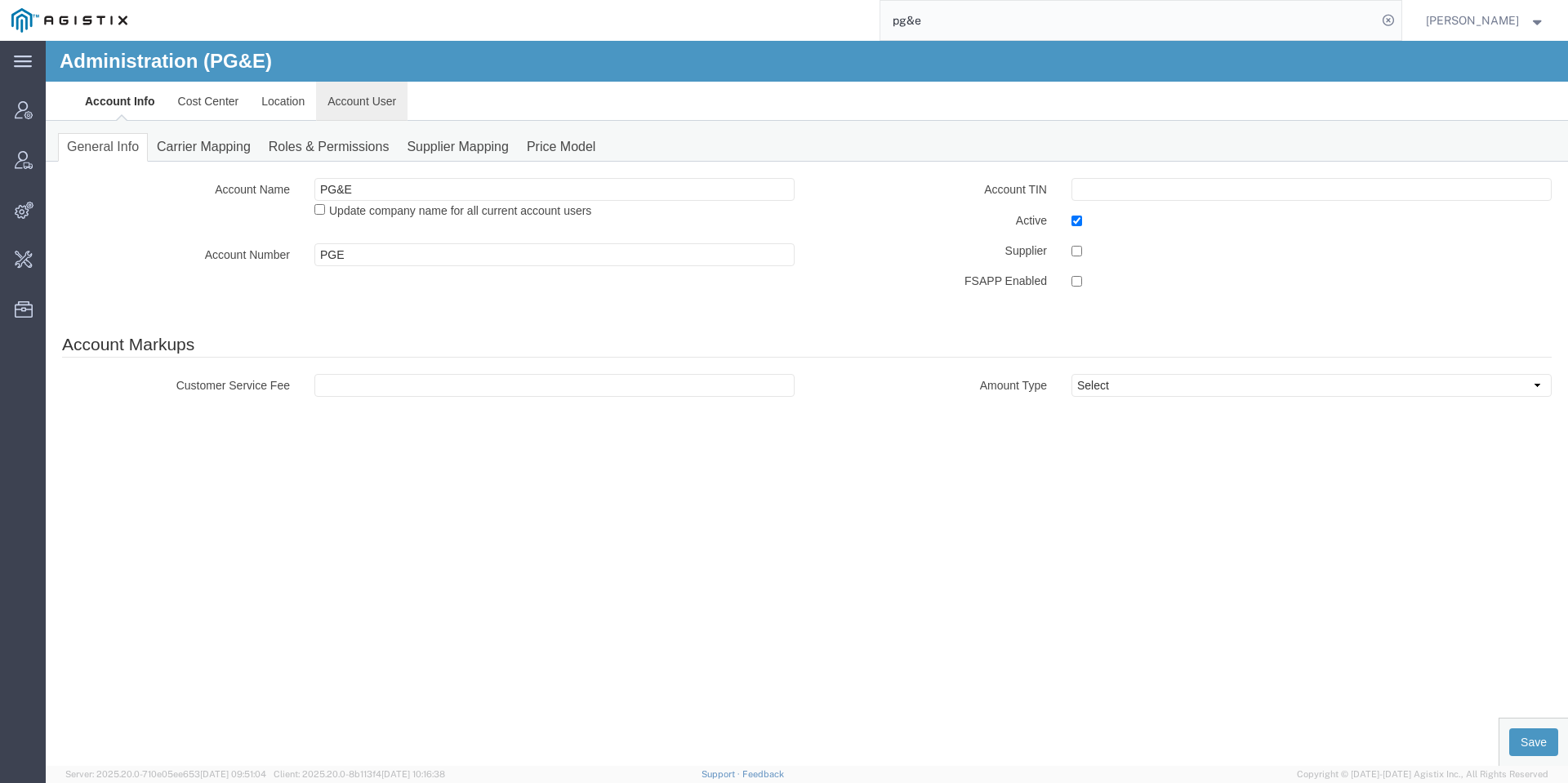
click at [357, 107] on link "Account User" at bounding box center [362, 101] width 91 height 39
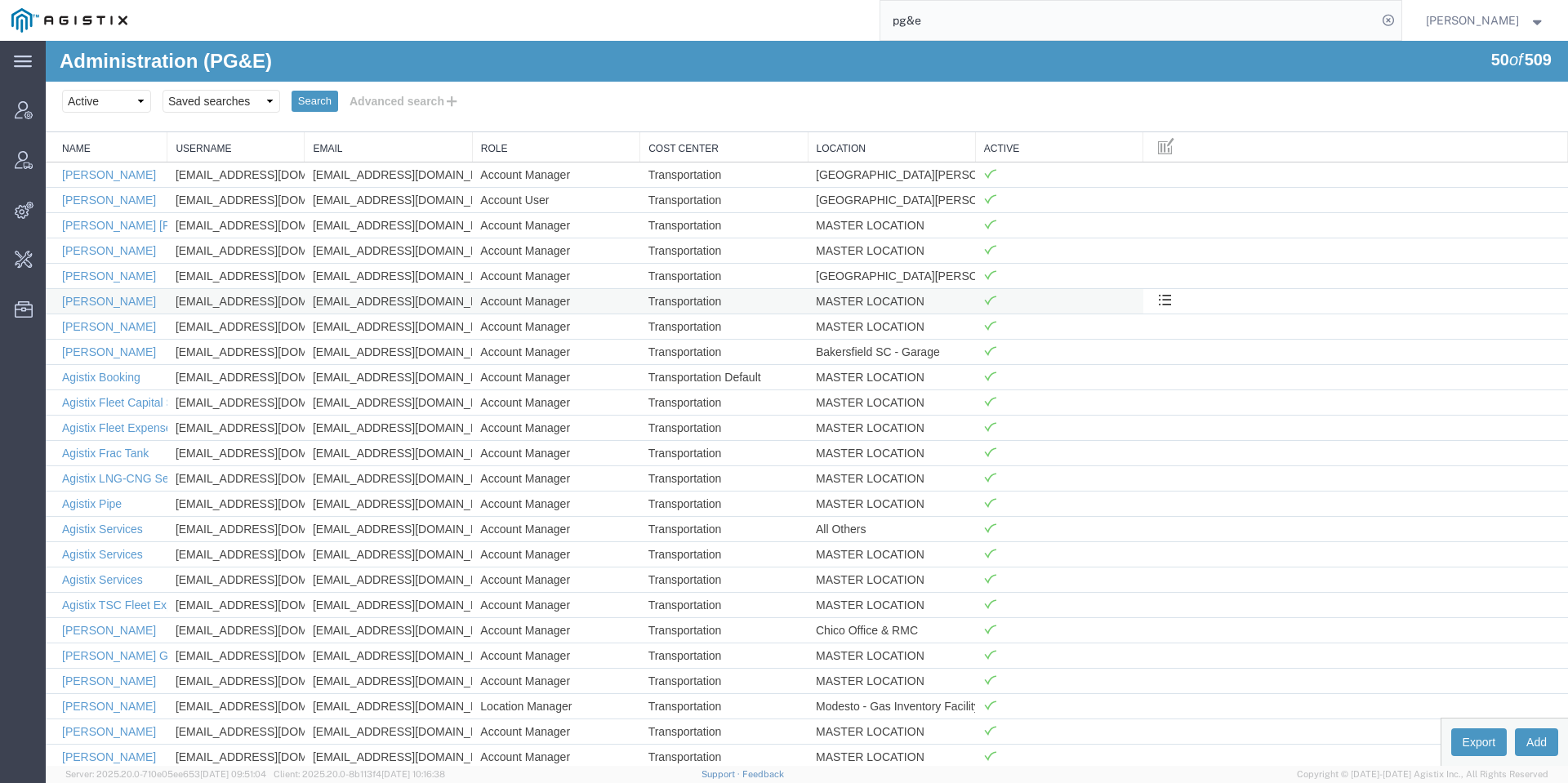
scroll to position [123, 0]
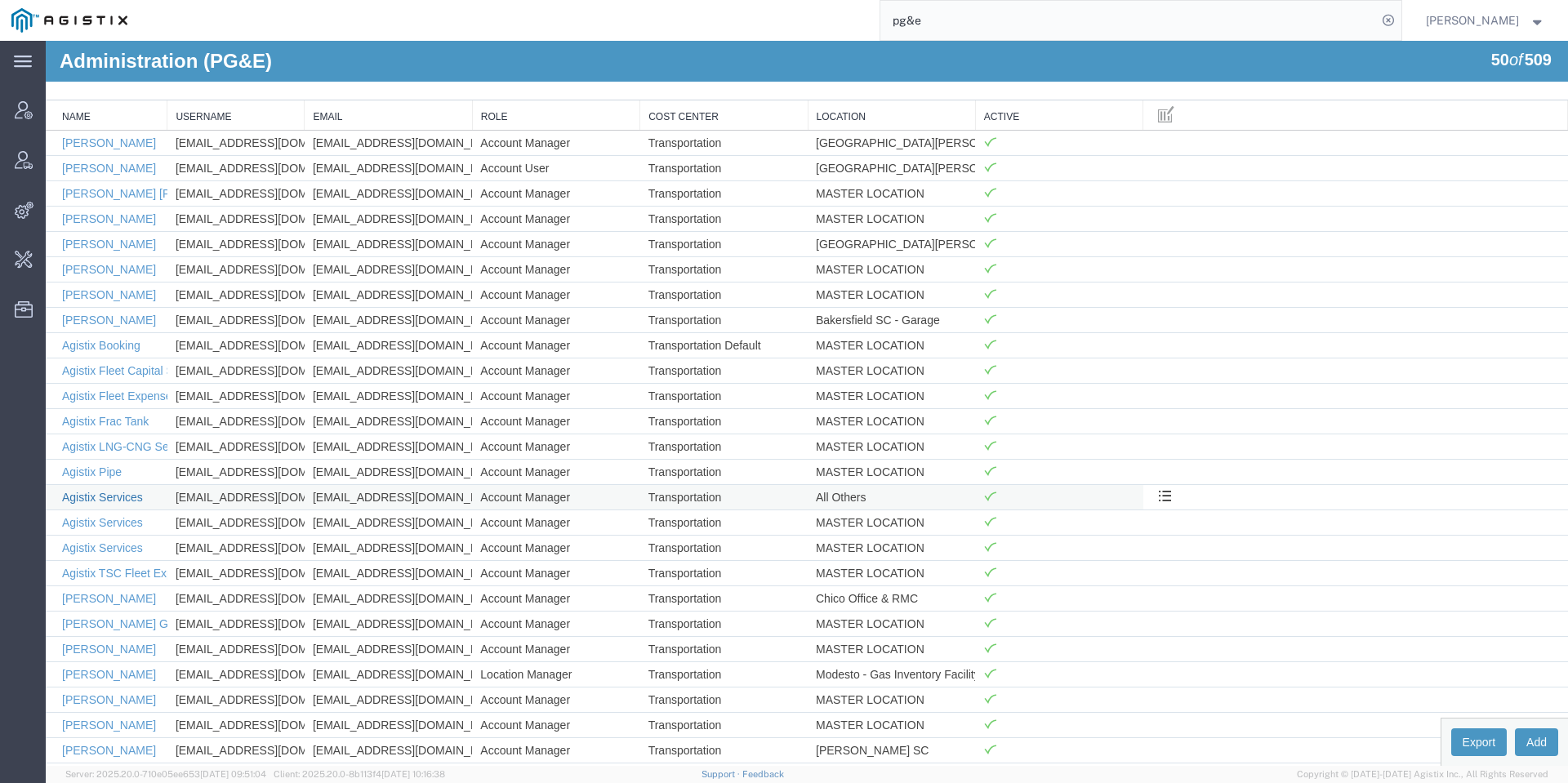
click at [133, 496] on link "Agistix Services" at bounding box center [102, 496] width 81 height 13
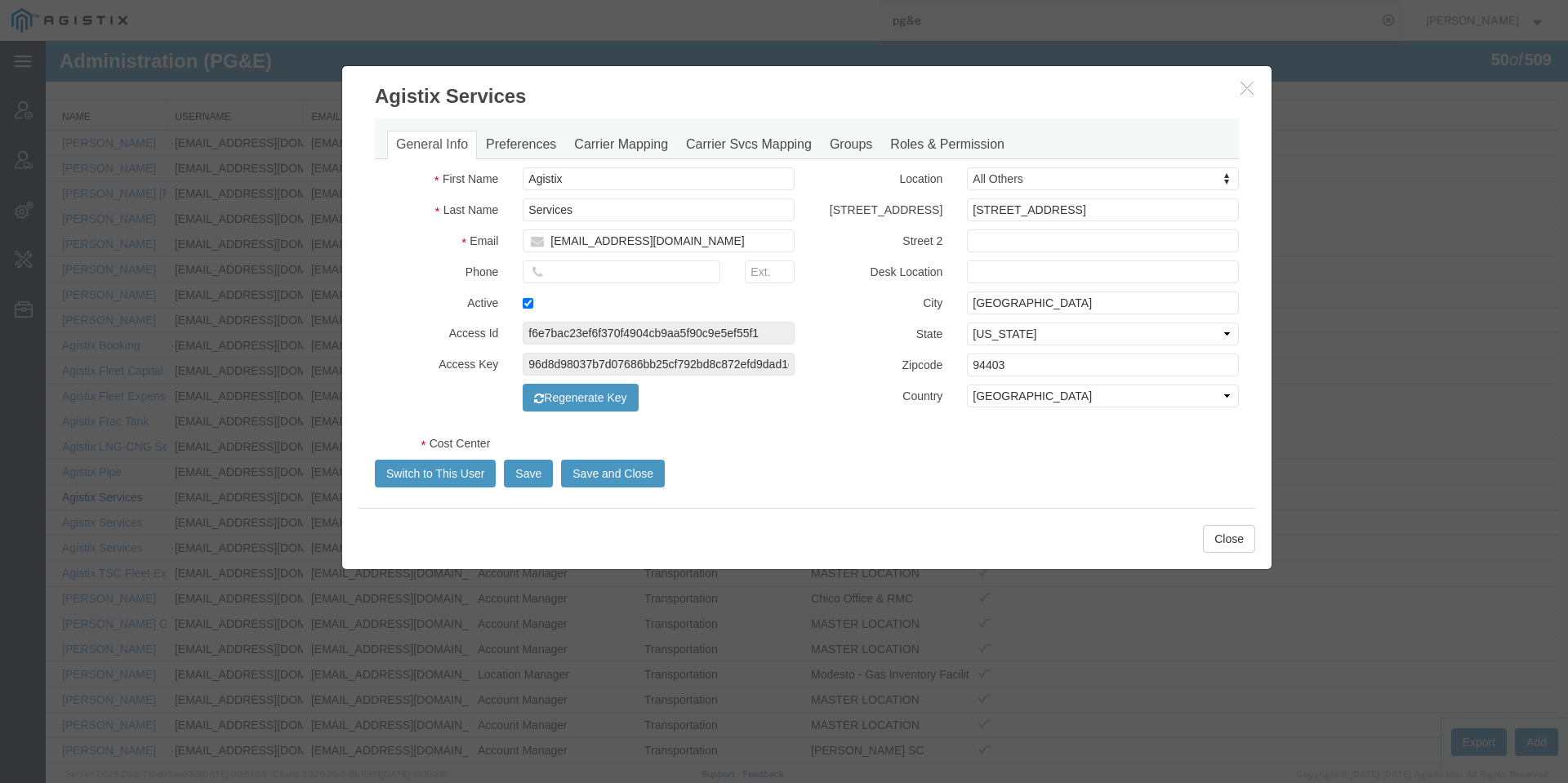
select select "COSTCENTER"
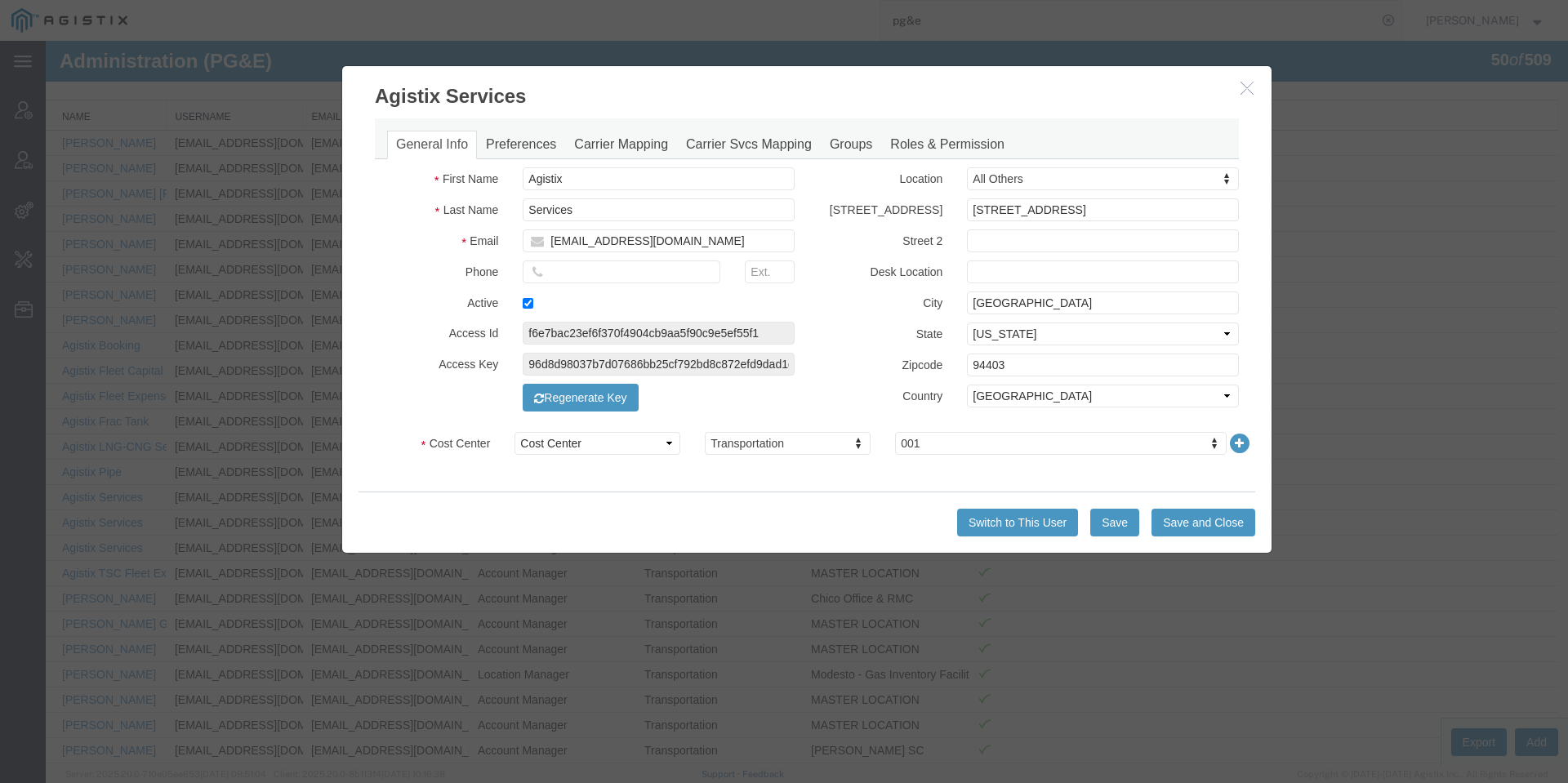
click at [1247, 99] on h3 "Agistix Services" at bounding box center [807, 88] width 929 height 44
click at [1247, 98] on button "button" at bounding box center [1248, 88] width 20 height 20
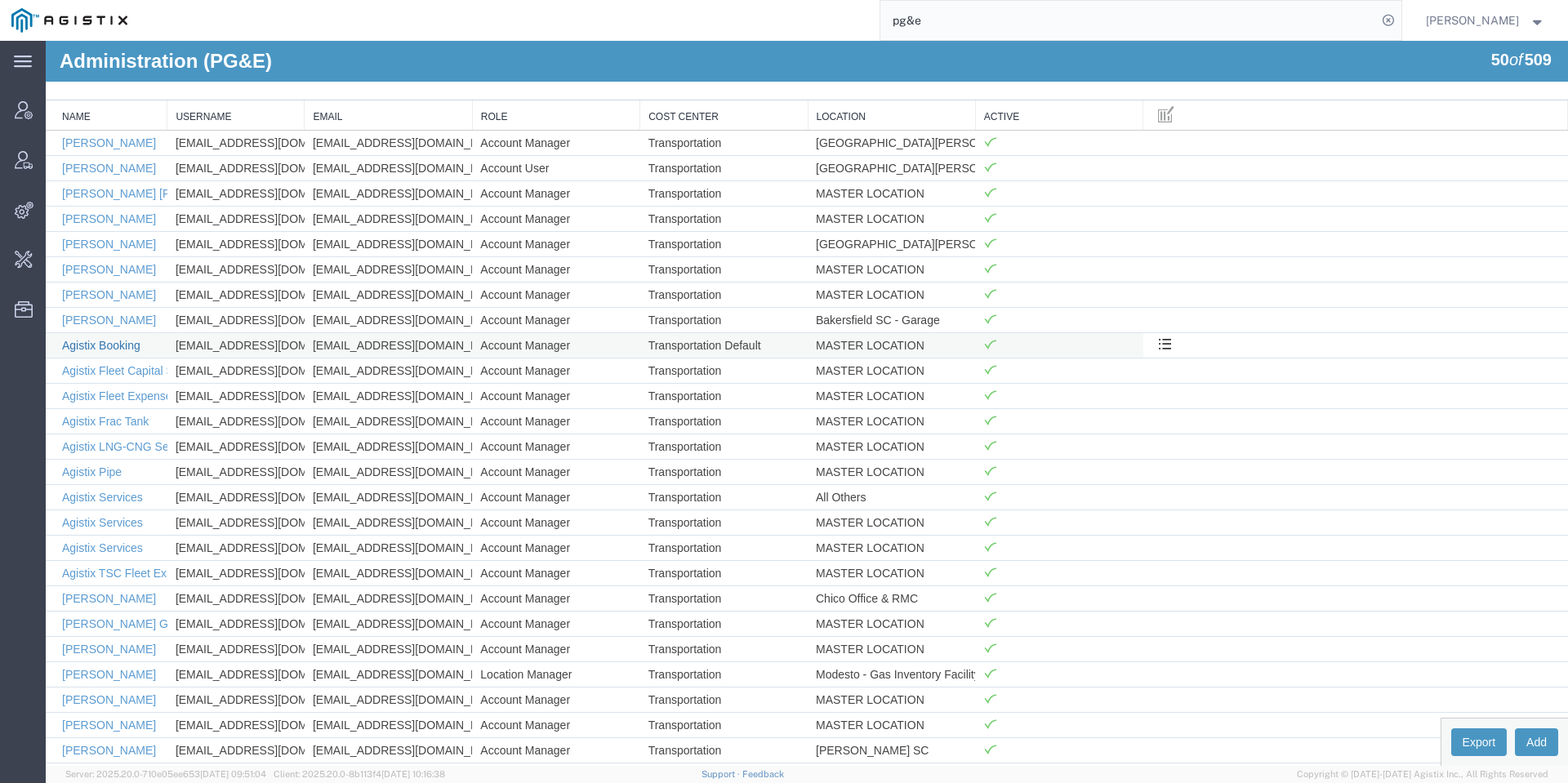
click at [131, 348] on link "Agistix Booking" at bounding box center [101, 345] width 78 height 13
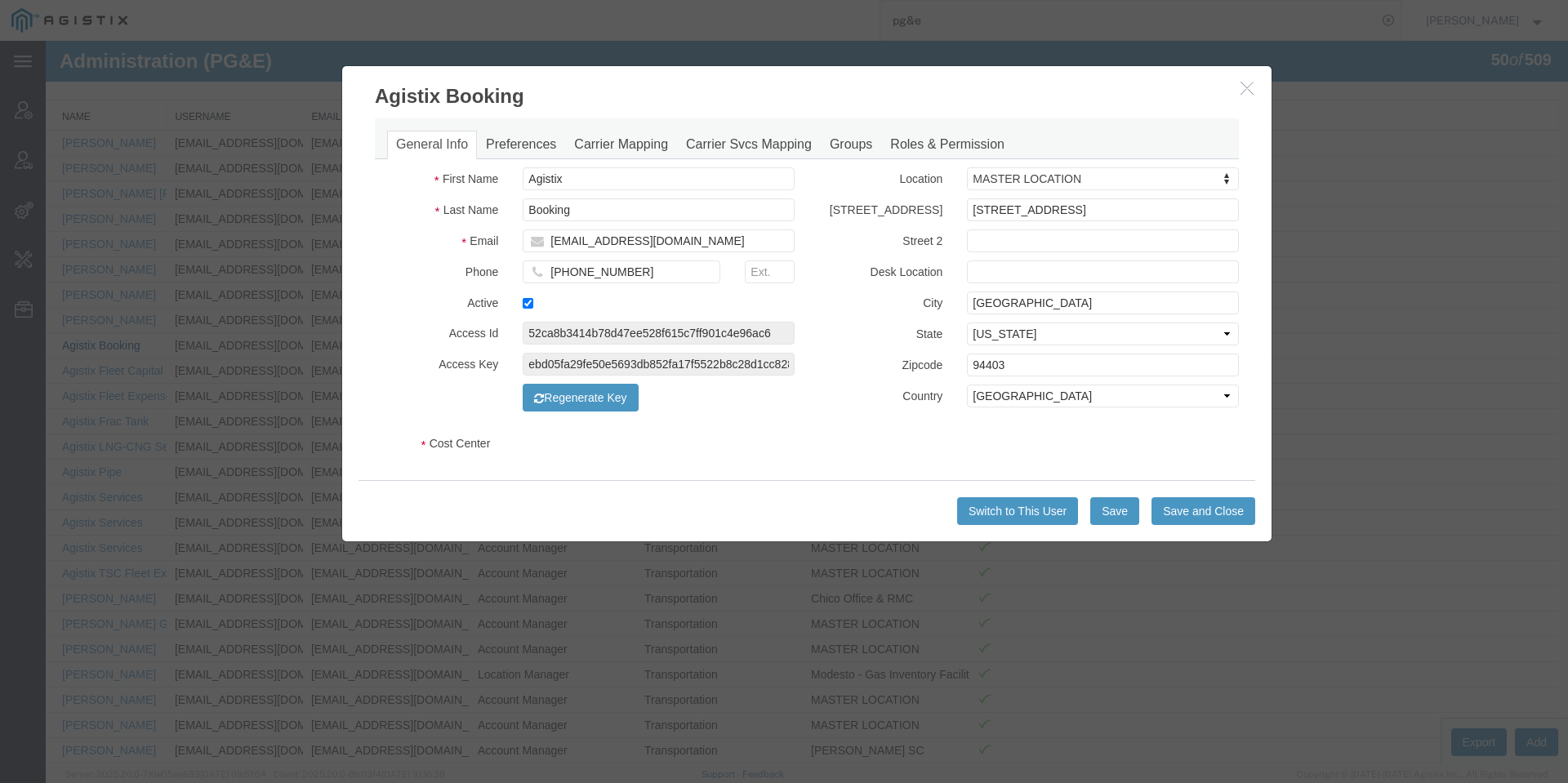
select select "COSTCENTER"
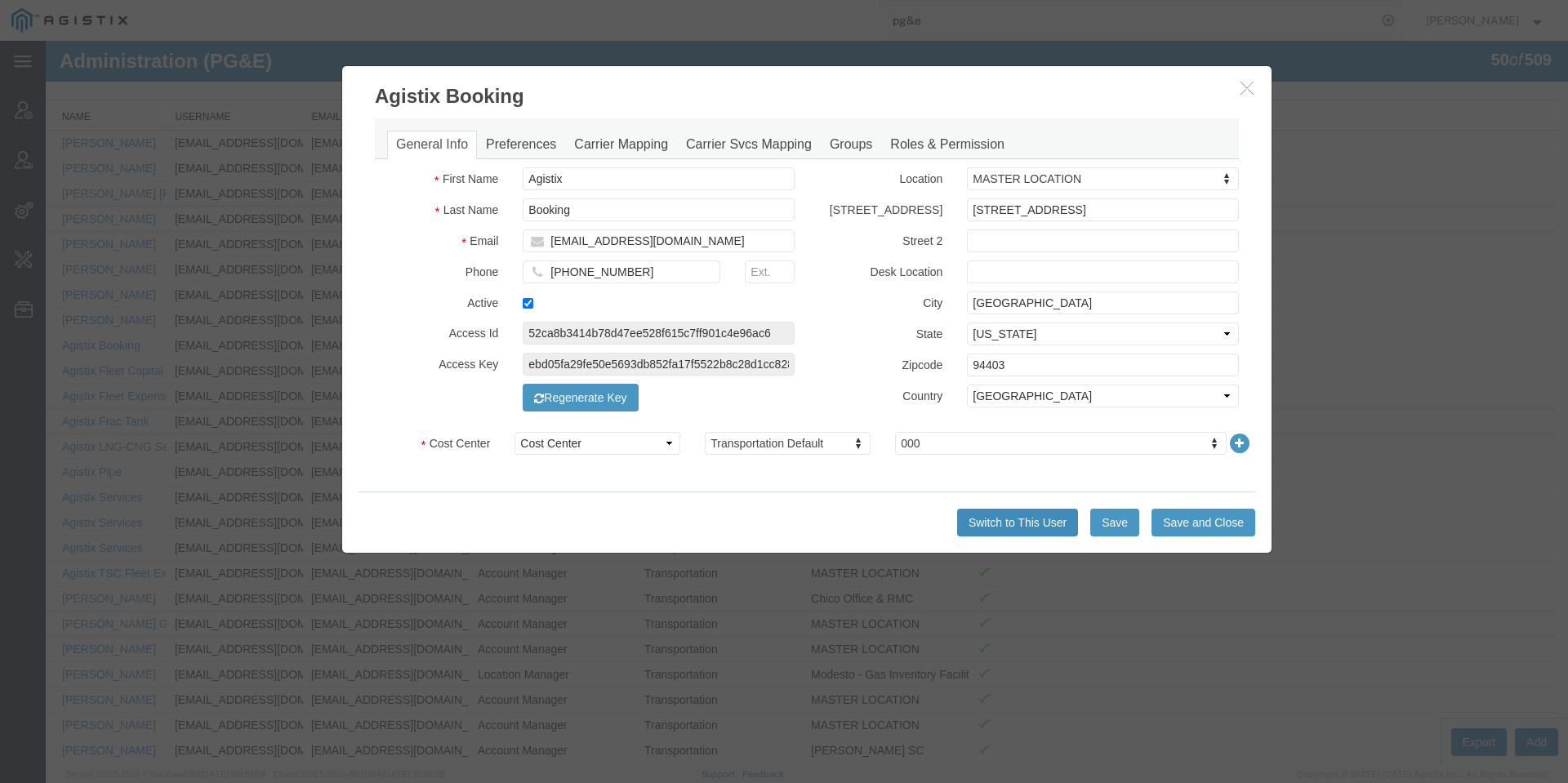
click at [1011, 527] on button "Switch to This User" at bounding box center [1017, 523] width 121 height 28
